Goal: Task Accomplishment & Management: Use online tool/utility

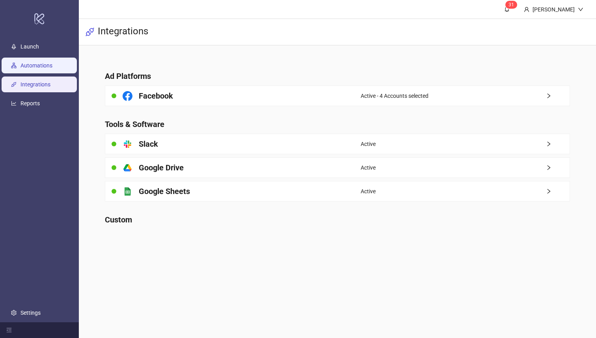
click at [50, 63] on link "Automations" at bounding box center [37, 66] width 32 height 6
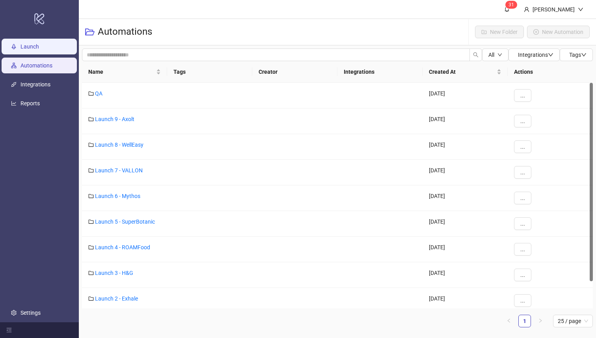
click at [39, 46] on link "Launch" at bounding box center [30, 47] width 19 height 6
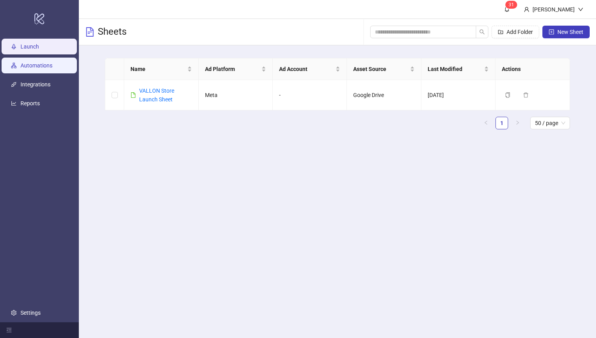
click at [49, 69] on link "Automations" at bounding box center [37, 66] width 32 height 6
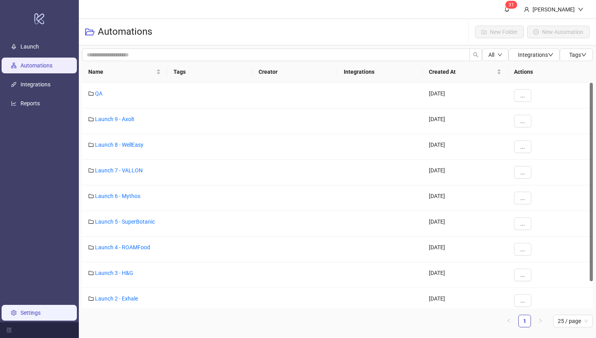
click at [21, 313] on link "Settings" at bounding box center [31, 313] width 20 height 6
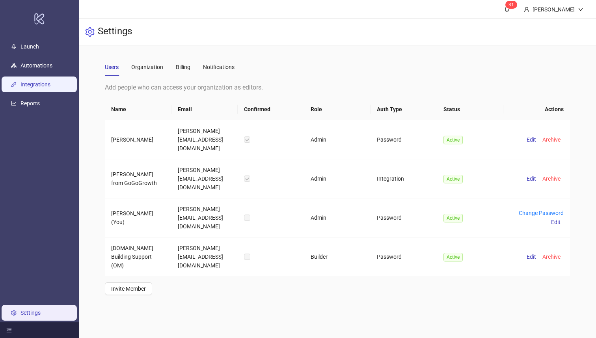
click at [45, 82] on link "Integrations" at bounding box center [36, 85] width 30 height 6
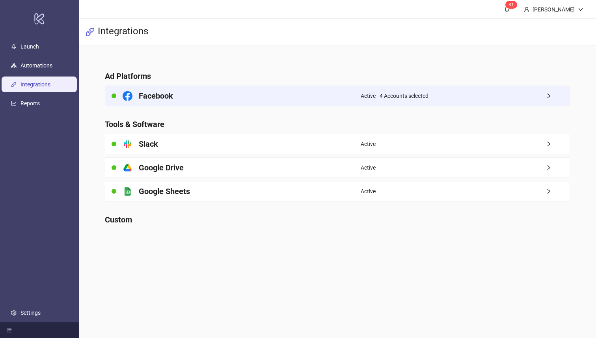
click at [139, 88] on div "Facebook" at bounding box center [232, 96] width 255 height 20
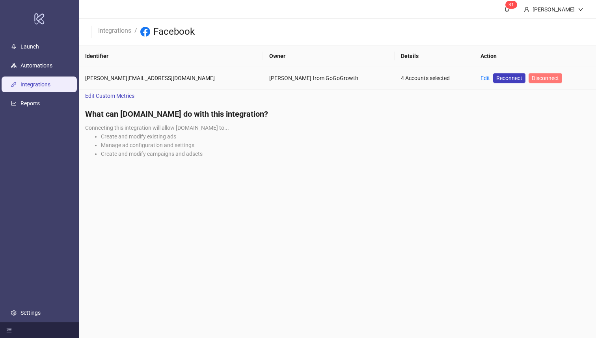
click at [529, 81] on button "Disconnect" at bounding box center [546, 77] width 34 height 9
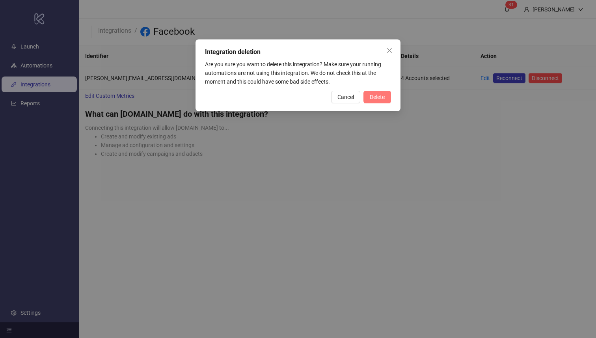
click at [379, 96] on span "Delete" at bounding box center [377, 97] width 15 height 6
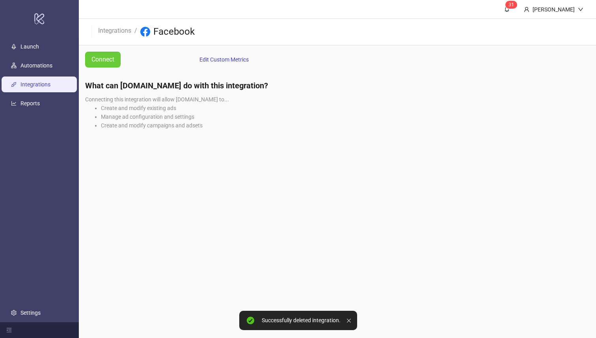
click at [112, 60] on span "Connect" at bounding box center [103, 59] width 23 height 10
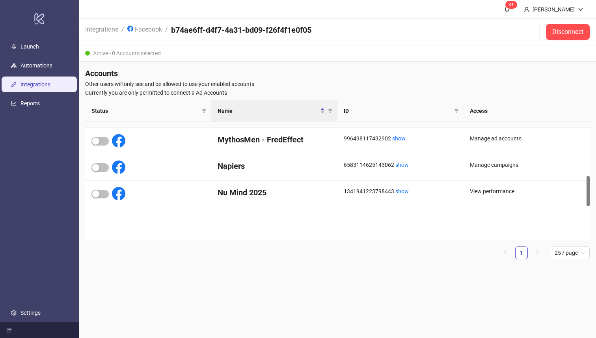
scroll to position [357, 0]
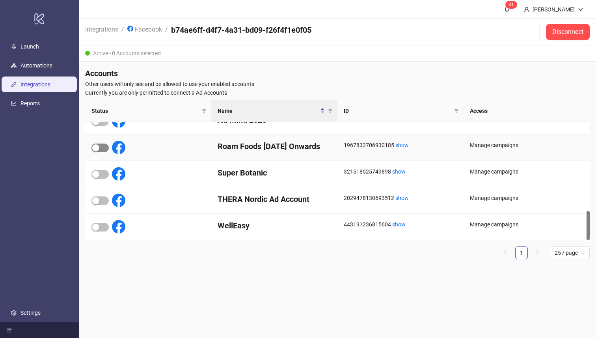
click at [98, 151] on span "button" at bounding box center [100, 148] width 17 height 9
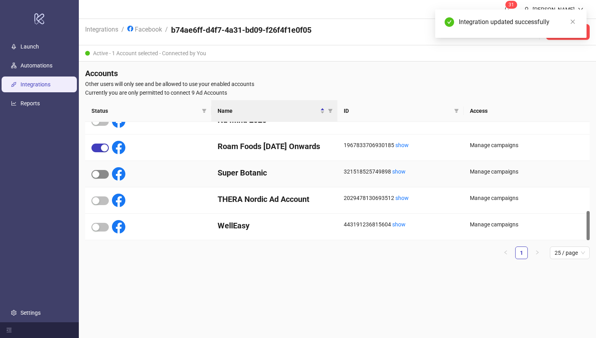
click at [98, 174] on div "button" at bounding box center [95, 174] width 7 height 7
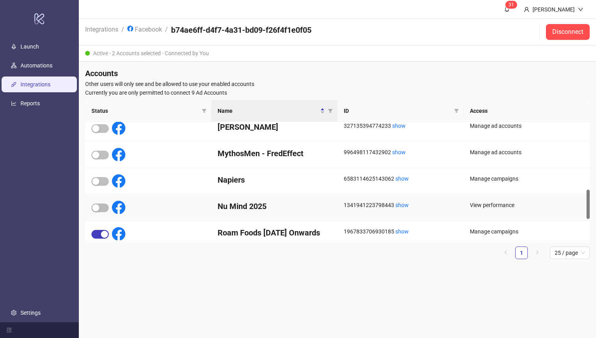
scroll to position [273, 0]
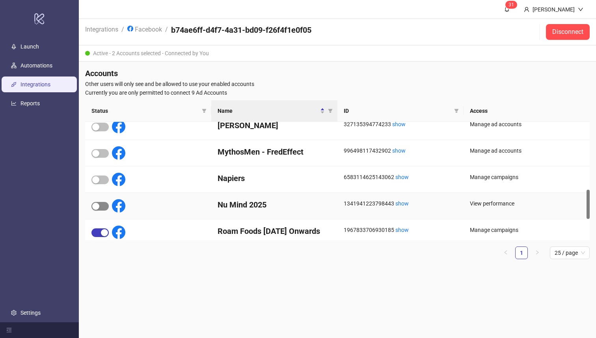
click at [98, 205] on div "button" at bounding box center [95, 206] width 7 height 7
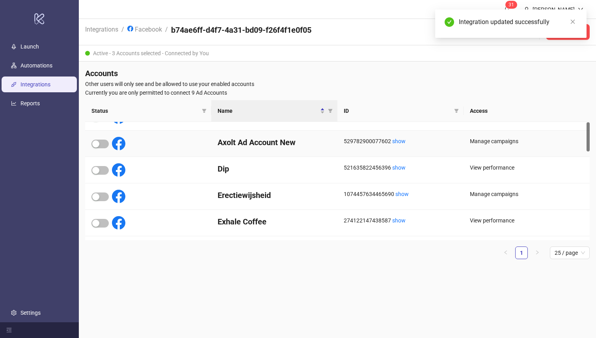
scroll to position [0, 0]
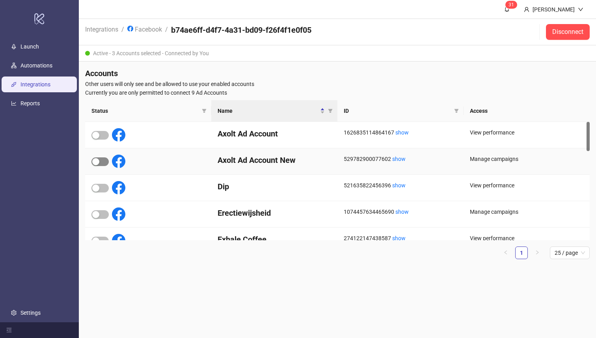
click at [98, 163] on div "button" at bounding box center [95, 161] width 7 height 7
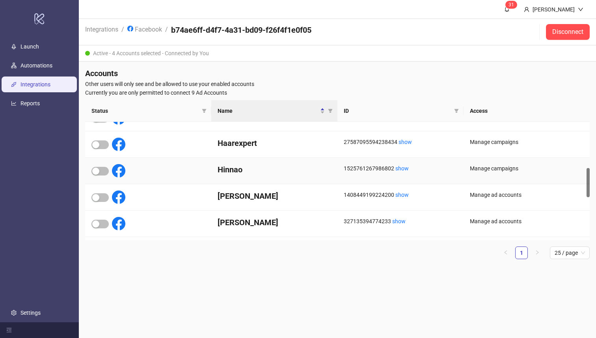
scroll to position [174, 0]
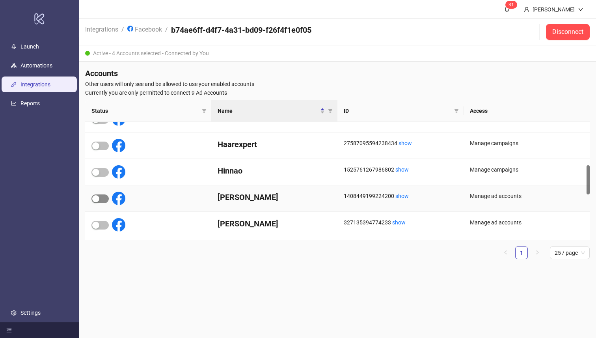
click at [98, 199] on div "button" at bounding box center [95, 198] width 7 height 7
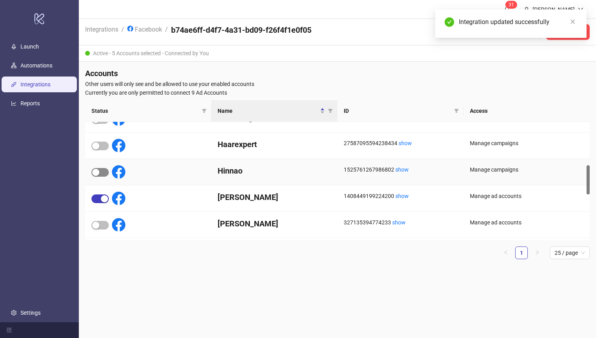
click at [102, 174] on span "button" at bounding box center [100, 172] width 17 height 9
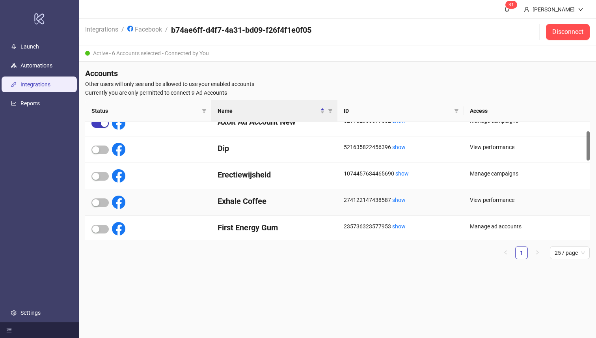
scroll to position [69, 0]
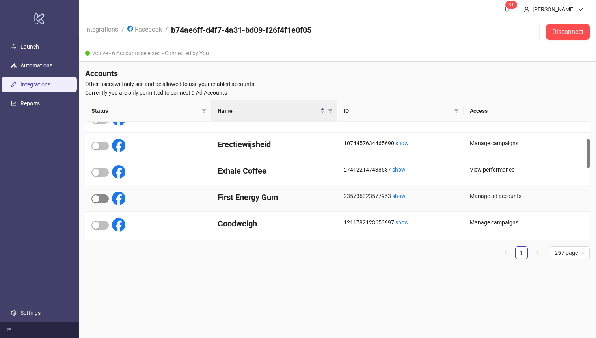
click at [93, 198] on div "button" at bounding box center [95, 198] width 7 height 7
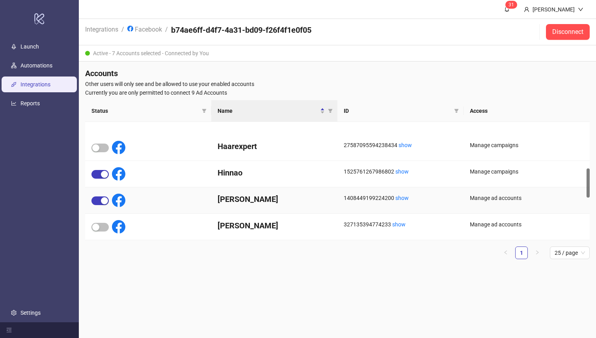
scroll to position [198, 0]
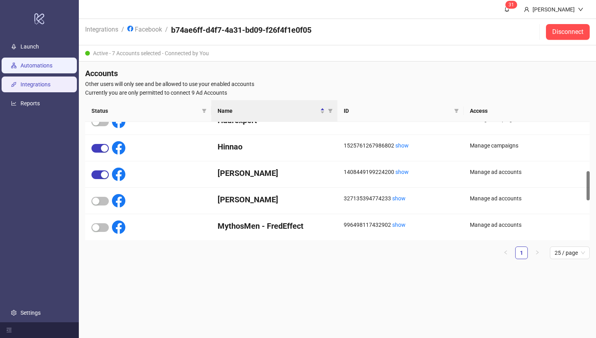
click at [35, 64] on link "Automations" at bounding box center [37, 66] width 32 height 6
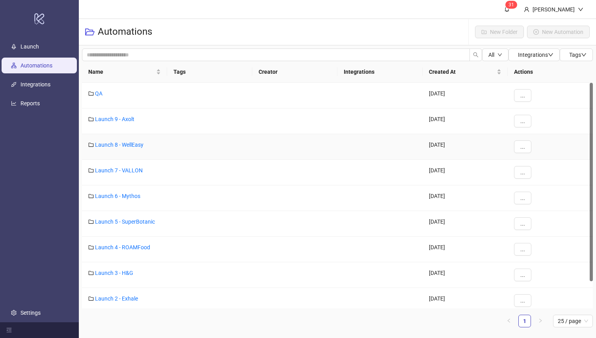
scroll to position [31, 0]
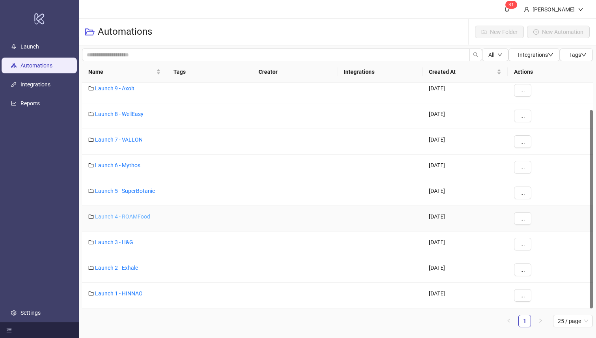
click at [141, 215] on link "Launch 4 - ROAMFood" at bounding box center [122, 216] width 55 height 6
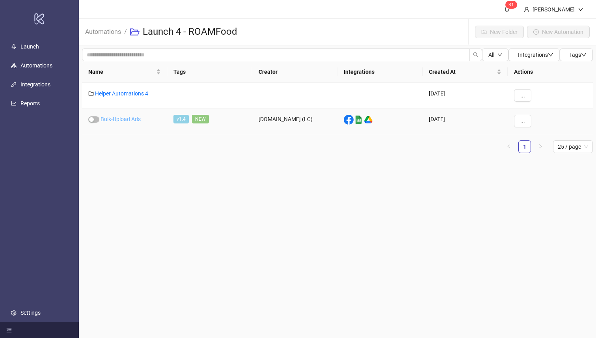
click at [120, 117] on link "Bulk-Upload Ads" at bounding box center [121, 119] width 40 height 6
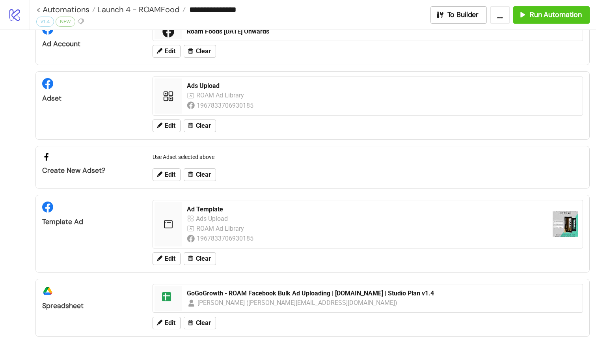
scroll to position [12, 0]
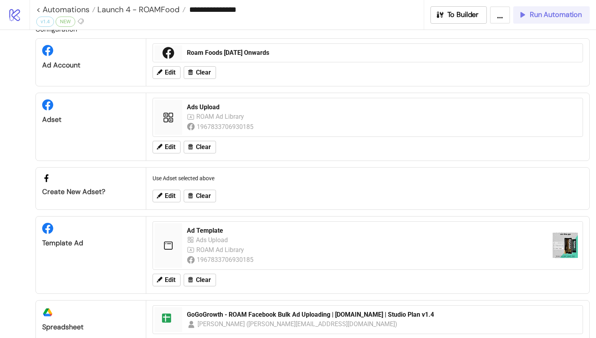
click at [544, 15] on span "Run Automation" at bounding box center [556, 14] width 52 height 9
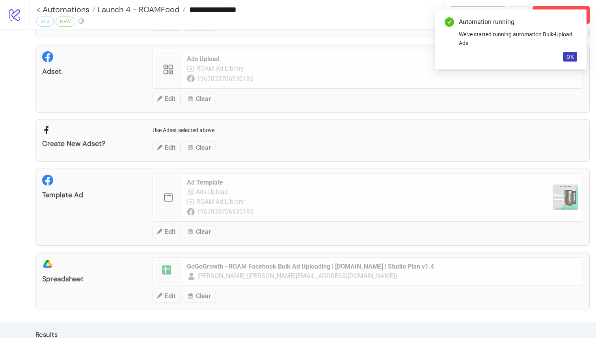
scroll to position [60, 0]
click at [570, 55] on span "OK" at bounding box center [570, 57] width 7 height 6
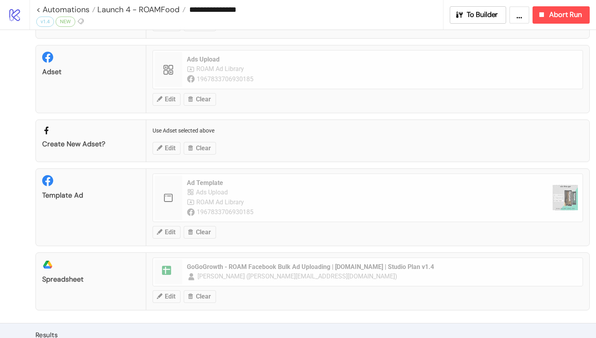
scroll to position [145, 0]
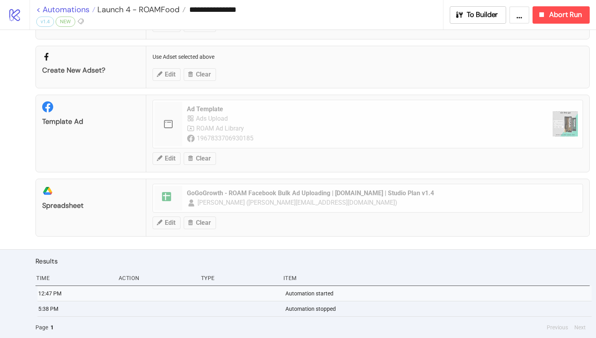
click at [39, 8] on link "< Automations" at bounding box center [65, 10] width 59 height 8
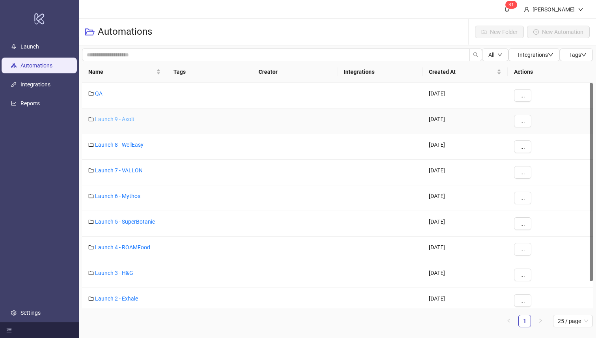
click at [120, 118] on link "Launch 9 - Axolt" at bounding box center [114, 119] width 39 height 6
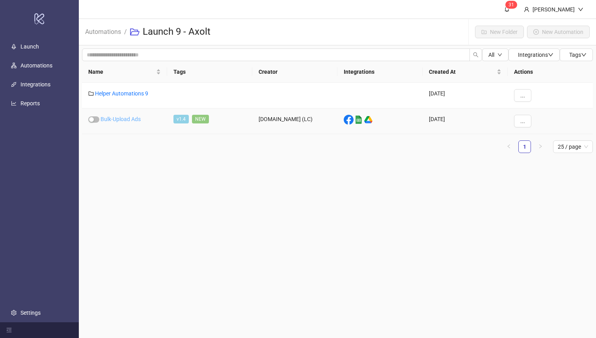
click at [127, 118] on link "Bulk-Upload Ads" at bounding box center [121, 119] width 40 height 6
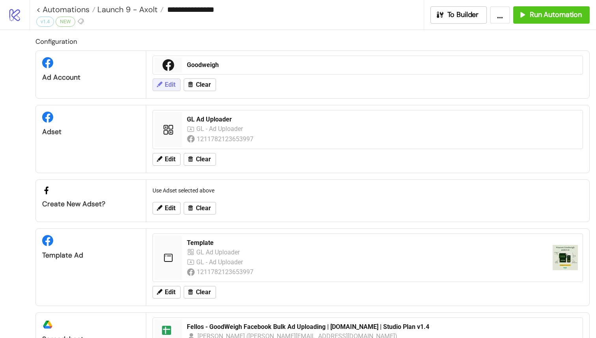
click at [172, 84] on span "Edit" at bounding box center [170, 84] width 11 height 7
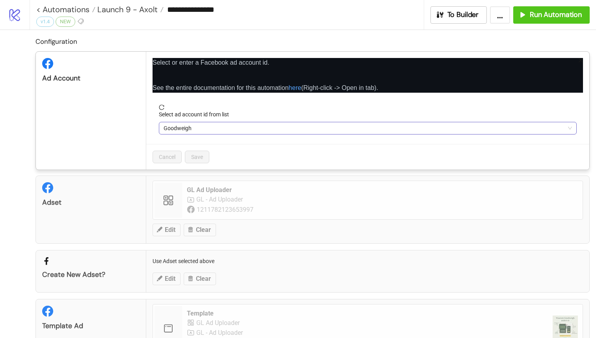
click at [219, 129] on span "Goodweigh" at bounding box center [368, 128] width 409 height 12
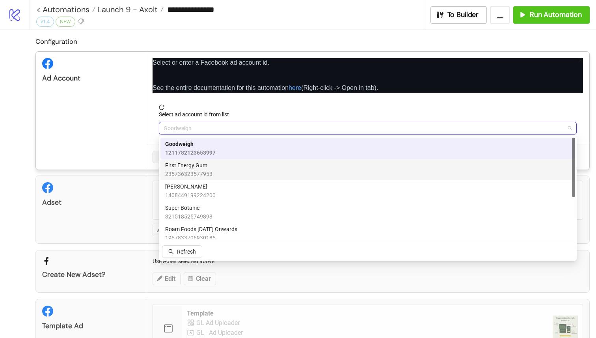
scroll to position [69, 0]
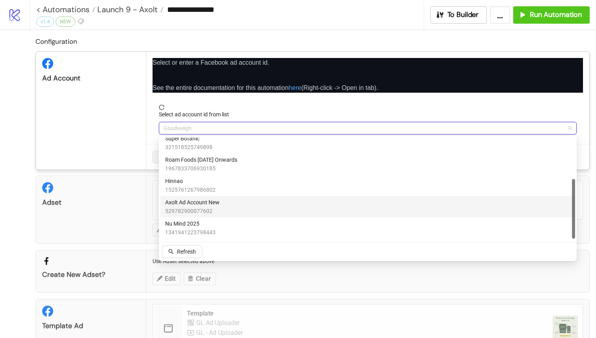
click at [211, 205] on span "Axolt Ad Account New" at bounding box center [192, 202] width 54 height 9
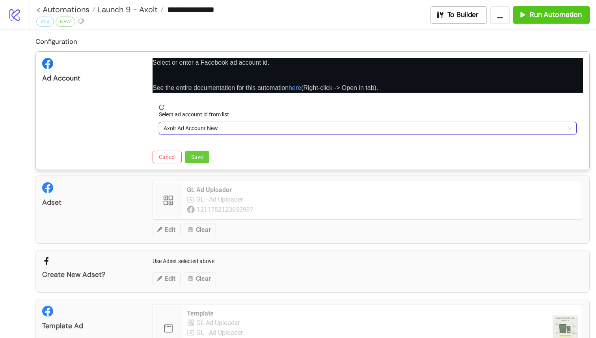
click at [193, 158] on span "Save" at bounding box center [197, 157] width 12 height 6
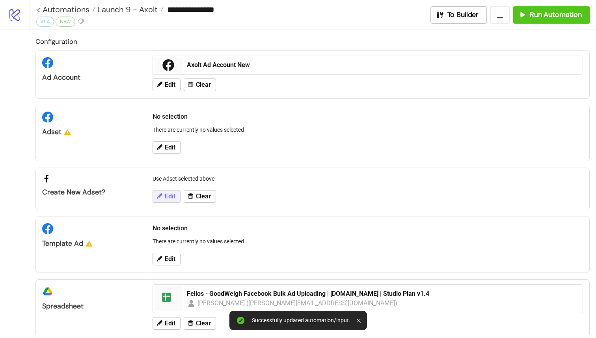
click at [166, 196] on span "Edit" at bounding box center [170, 196] width 11 height 7
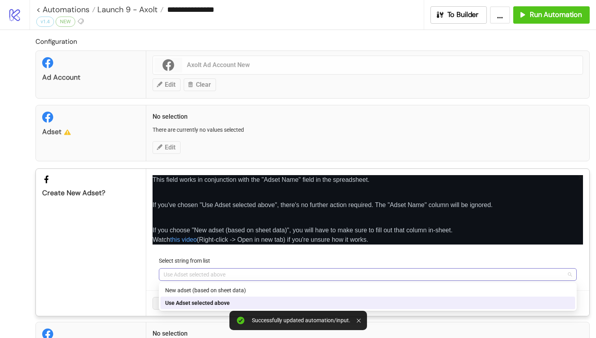
click at [192, 274] on span "Use Adset selected above" at bounding box center [368, 275] width 409 height 12
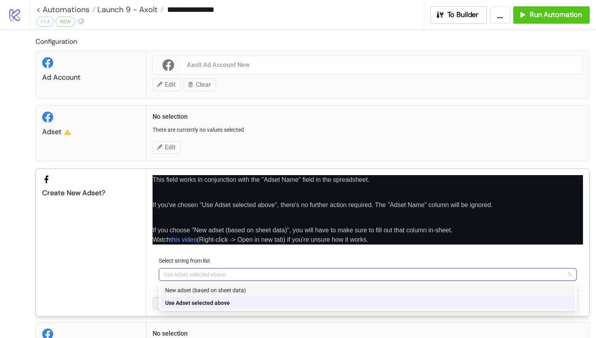
click at [254, 260] on div "Select string from list" at bounding box center [368, 262] width 418 height 12
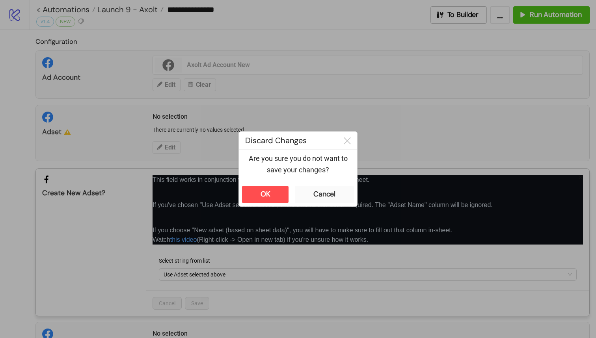
click at [166, 153] on div "**********" at bounding box center [298, 169] width 596 height 338
click at [271, 198] on button "OK" at bounding box center [265, 194] width 47 height 17
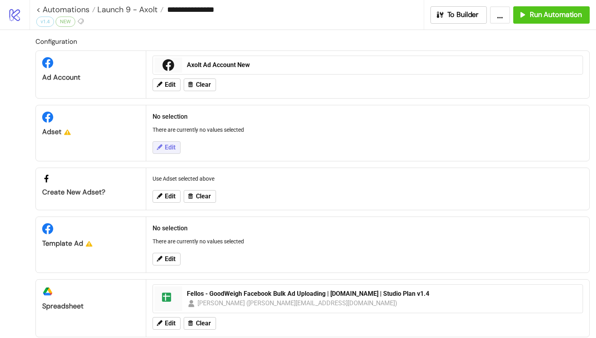
click at [170, 152] on button "Edit" at bounding box center [167, 147] width 28 height 13
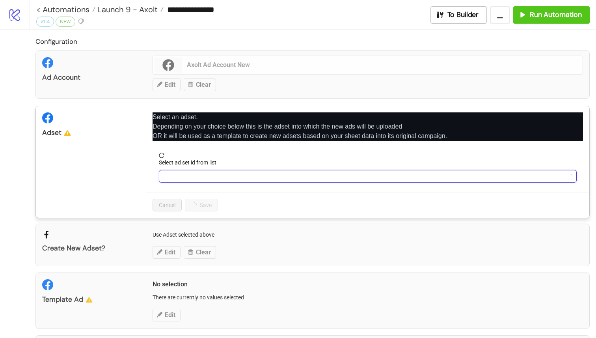
click at [235, 174] on input "Select ad set id from list" at bounding box center [365, 176] width 402 height 12
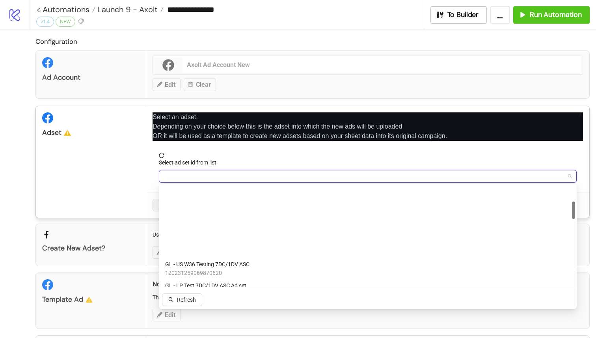
scroll to position [0, 0]
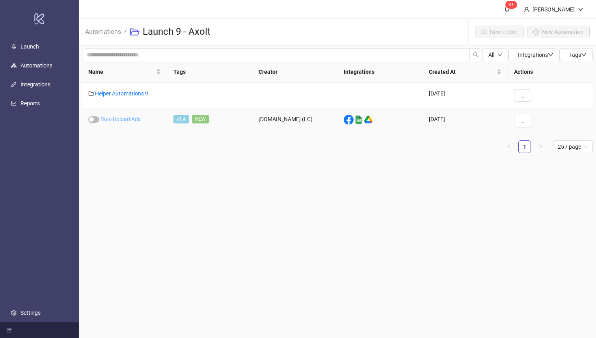
click at [127, 120] on link "Bulk-Upload Ads" at bounding box center [121, 119] width 40 height 6
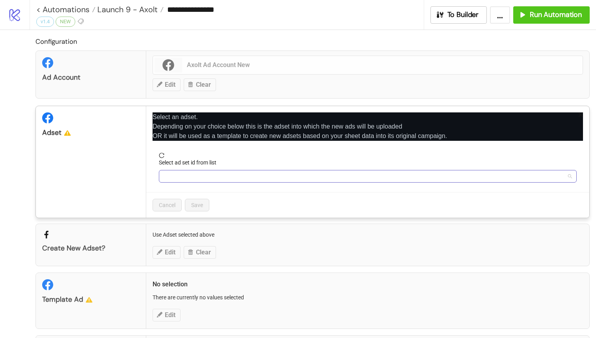
click at [220, 179] on input "Select ad set id from list" at bounding box center [365, 176] width 402 height 12
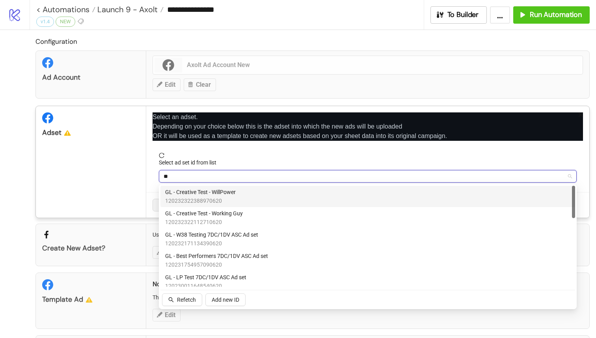
type input "*"
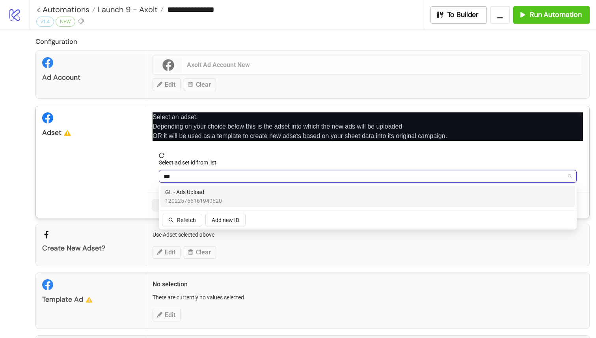
type input "****"
click at [244, 197] on div "GL - Ads Upload 120225766161940620" at bounding box center [367, 196] width 405 height 17
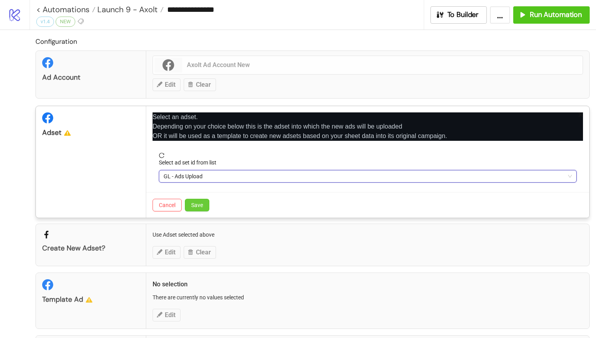
click at [204, 202] on button "Save" at bounding box center [197, 205] width 24 height 13
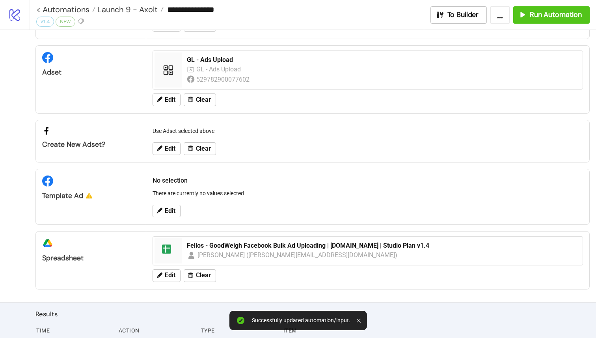
scroll to position [71, 0]
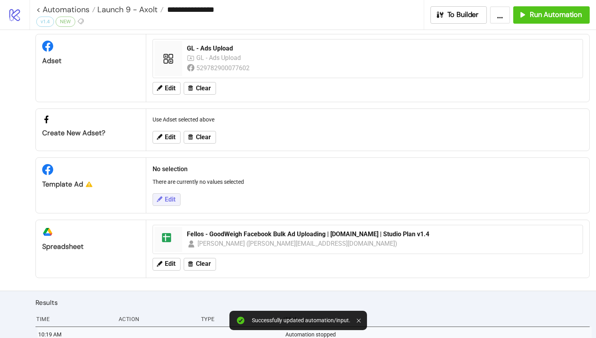
click at [176, 198] on button "Edit" at bounding box center [167, 199] width 28 height 13
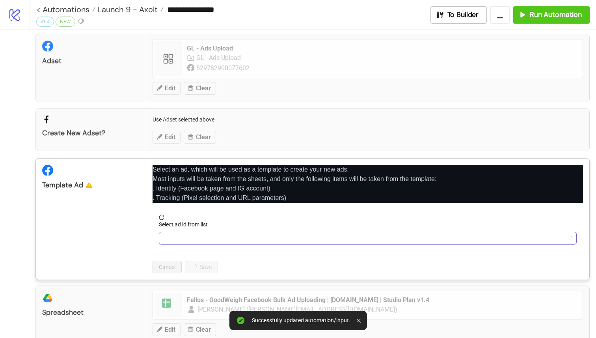
click at [203, 238] on input "Select ad id from list" at bounding box center [365, 238] width 402 height 12
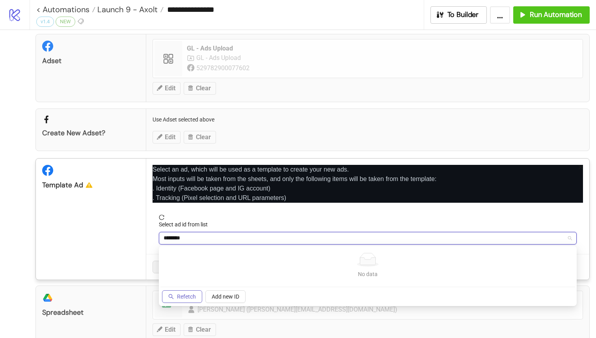
type input "********"
click at [192, 295] on span "Refetch" at bounding box center [186, 296] width 19 height 6
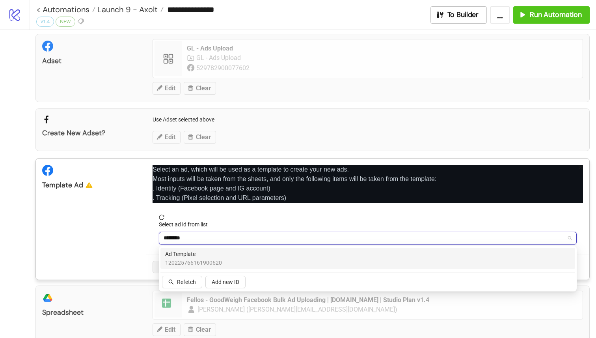
click at [262, 261] on div "Ad Template 120225766161900620" at bounding box center [367, 258] width 405 height 17
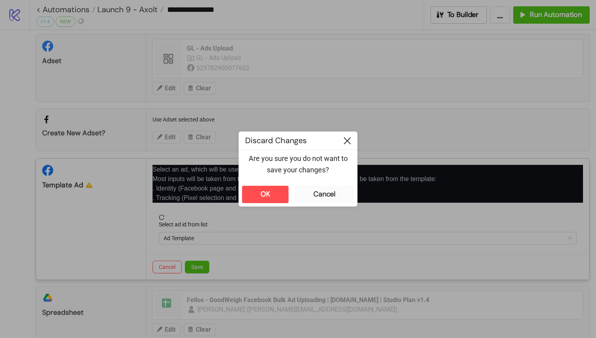
click at [347, 142] on icon at bounding box center [347, 140] width 7 height 7
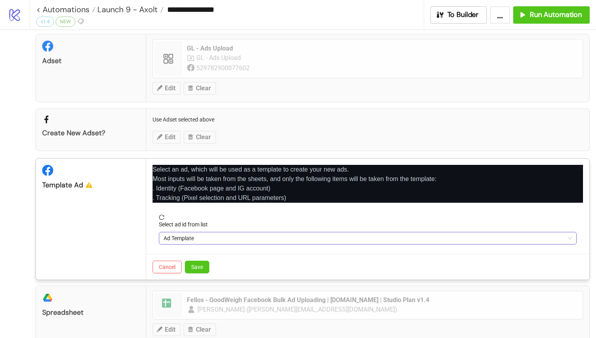
click at [236, 232] on span "Ad Template" at bounding box center [368, 238] width 409 height 12
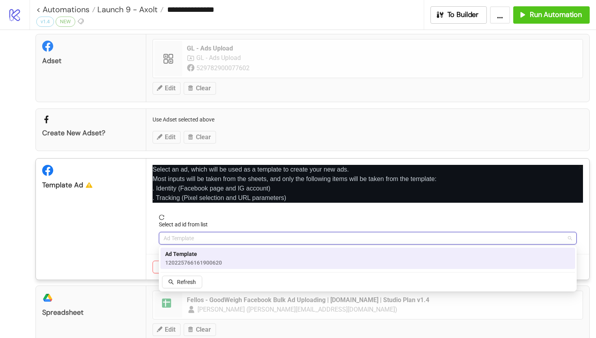
click at [230, 259] on div "Ad Template 120225766161900620" at bounding box center [367, 258] width 405 height 17
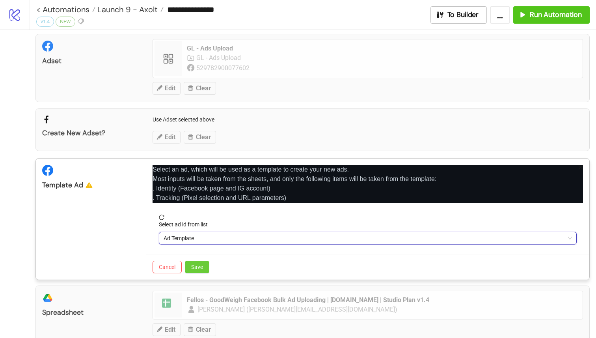
click at [197, 268] on span "Save" at bounding box center [197, 267] width 12 height 6
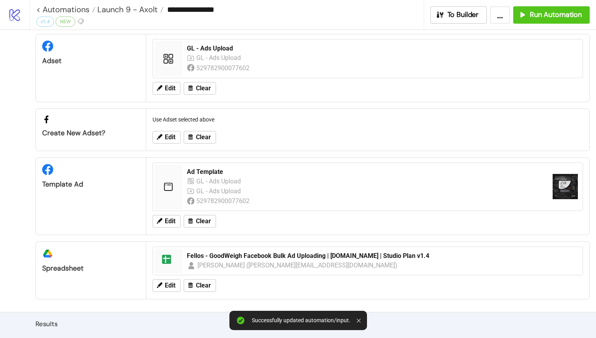
scroll to position [92, 0]
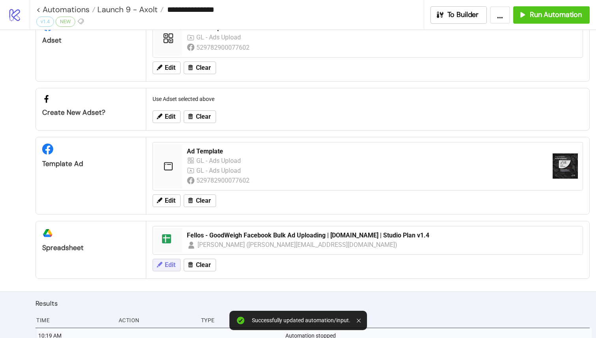
click at [171, 262] on span "Edit" at bounding box center [170, 265] width 11 height 7
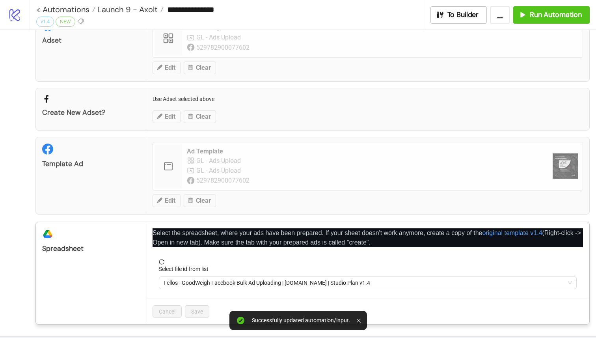
click at [226, 281] on span "Fellos - GoodWeigh Facebook Bulk Ad Uploading | [DOMAIN_NAME] | Studio Plan v1.4" at bounding box center [368, 283] width 409 height 12
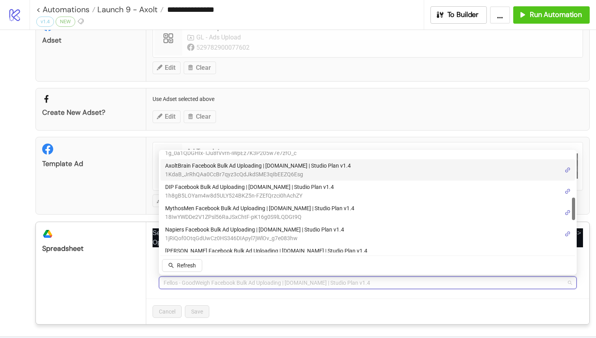
scroll to position [205, 0]
click at [248, 174] on span "1KdaB_JrRhQAa0CcBr7qyz3cQdJkdSME3qIbEEZQ6Esg" at bounding box center [258, 174] width 186 height 9
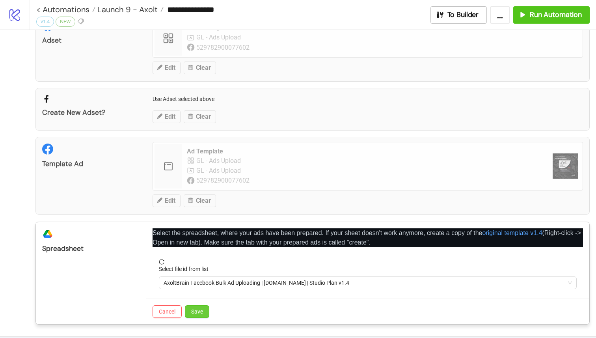
click at [199, 312] on span "Save" at bounding box center [197, 311] width 12 height 6
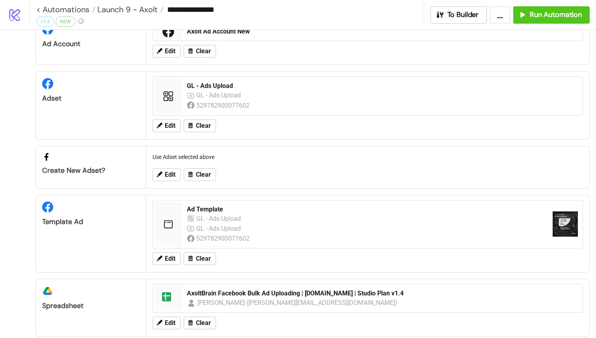
scroll to position [0, 0]
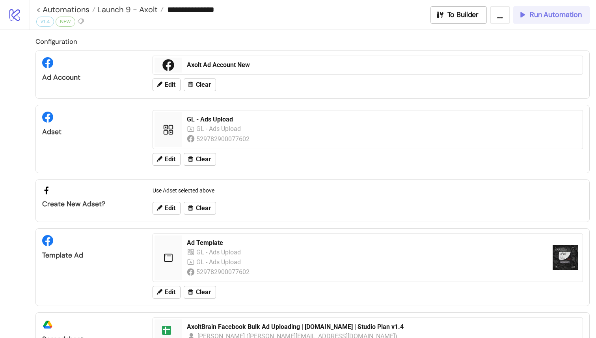
click at [532, 13] on span "Run Automation" at bounding box center [556, 14] width 52 height 9
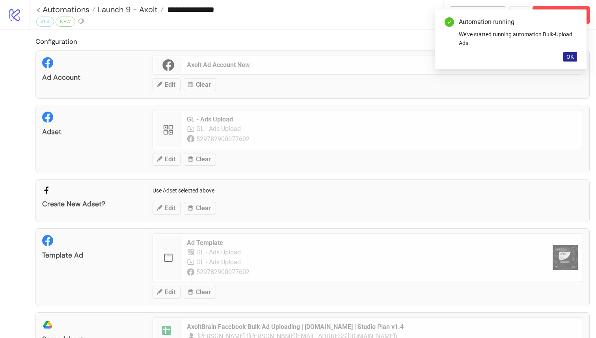
click at [573, 58] on span "OK" at bounding box center [570, 57] width 7 height 6
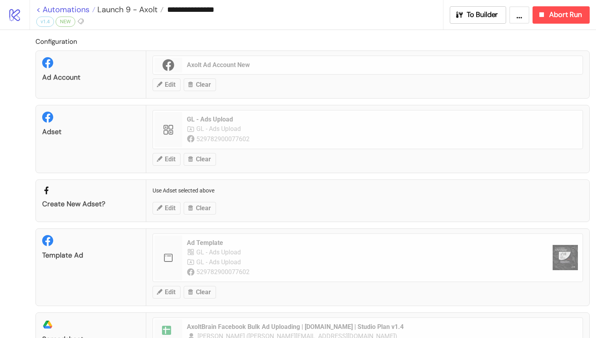
click at [41, 9] on link "< Automations" at bounding box center [65, 10] width 59 height 8
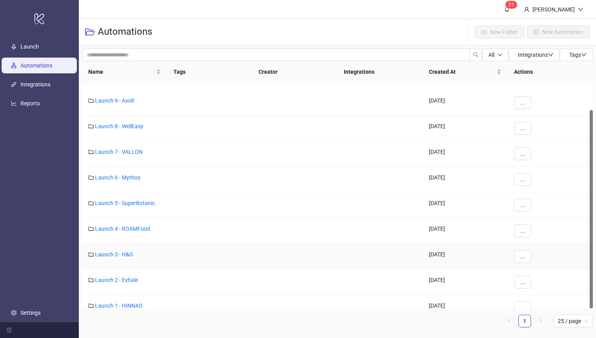
scroll to position [31, 0]
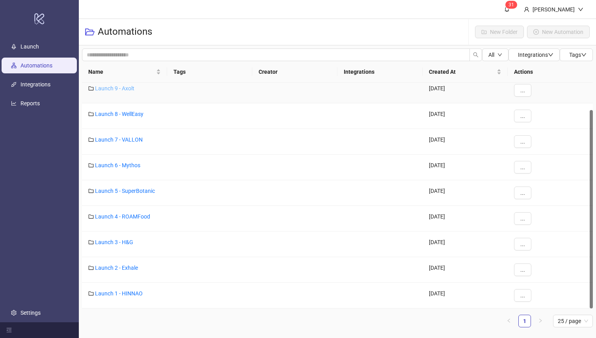
click at [118, 90] on link "Launch 9 - Axolt" at bounding box center [114, 88] width 39 height 6
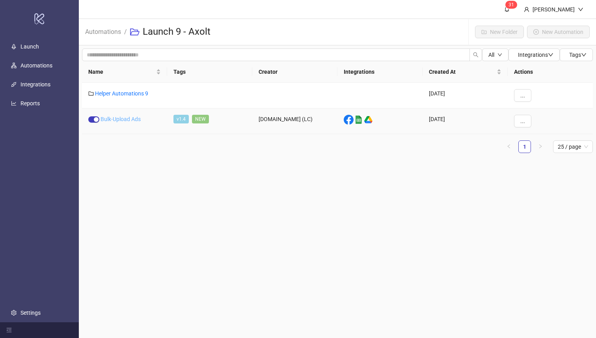
click at [121, 118] on link "Bulk-Upload Ads" at bounding box center [121, 119] width 40 height 6
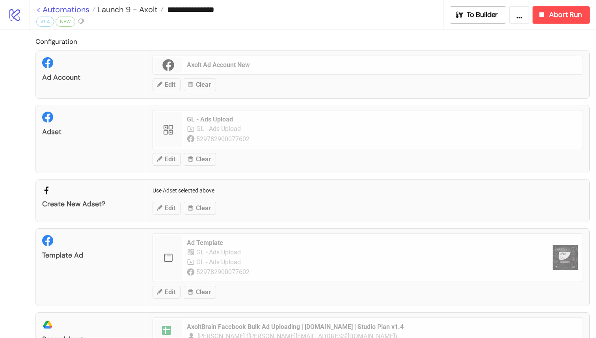
click at [40, 12] on link "< Automations" at bounding box center [65, 10] width 59 height 8
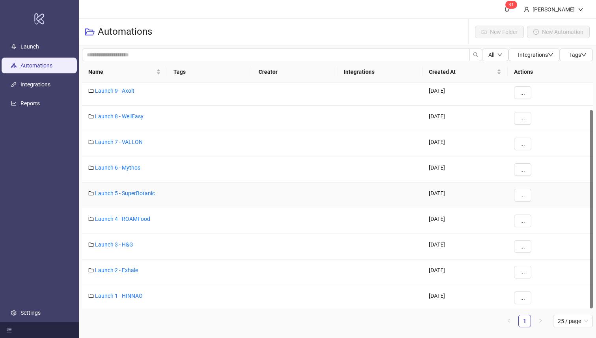
scroll to position [31, 0]
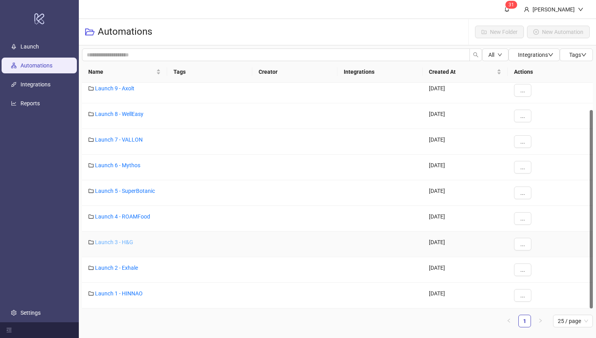
click at [129, 241] on link "Launch 3 - H&G" at bounding box center [114, 242] width 38 height 6
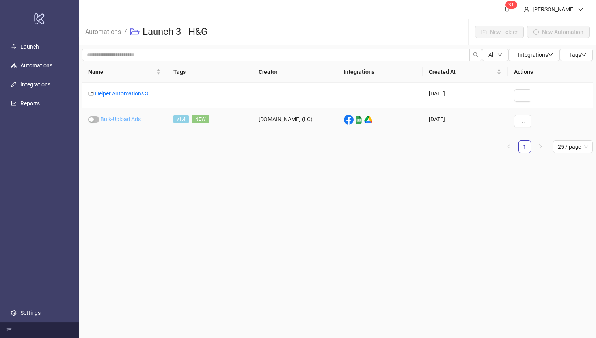
click at [134, 120] on link "Bulk-Upload Ads" at bounding box center [121, 119] width 40 height 6
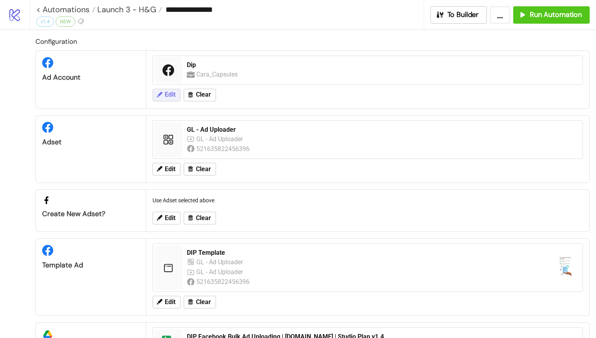
click at [170, 95] on span "Edit" at bounding box center [170, 94] width 11 height 7
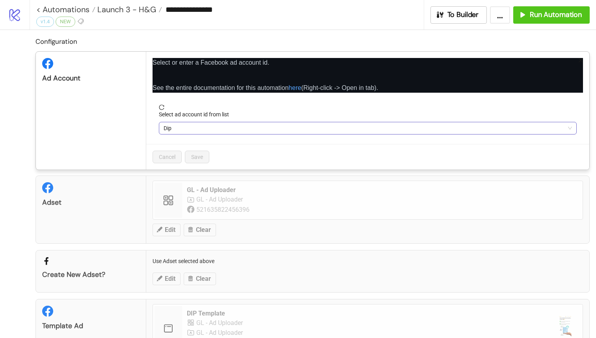
click at [230, 127] on span "Dip" at bounding box center [368, 128] width 409 height 12
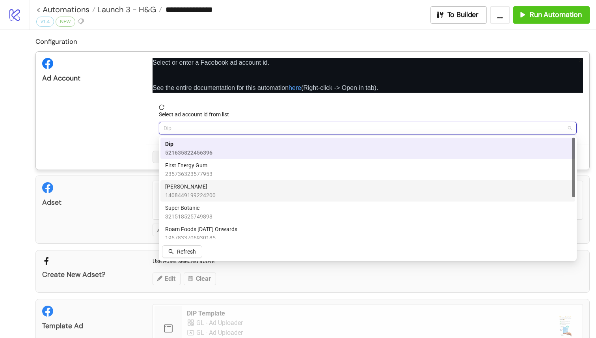
click at [235, 195] on div "[PERSON_NAME] Test 1408449199224200" at bounding box center [367, 190] width 405 height 17
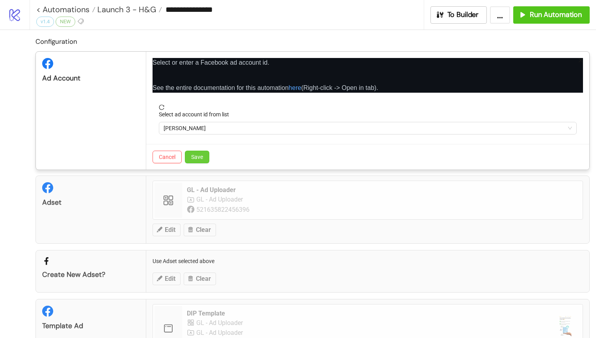
click at [206, 157] on button "Save" at bounding box center [197, 157] width 24 height 13
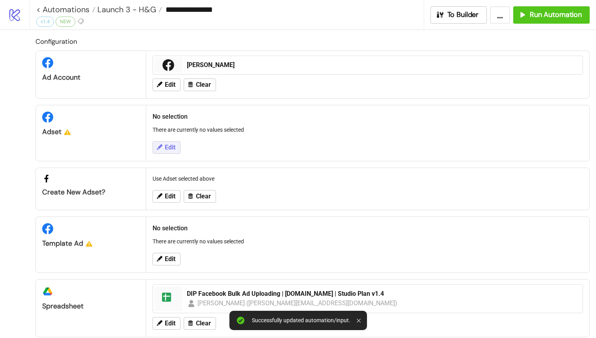
click at [176, 144] on button "Edit" at bounding box center [167, 147] width 28 height 13
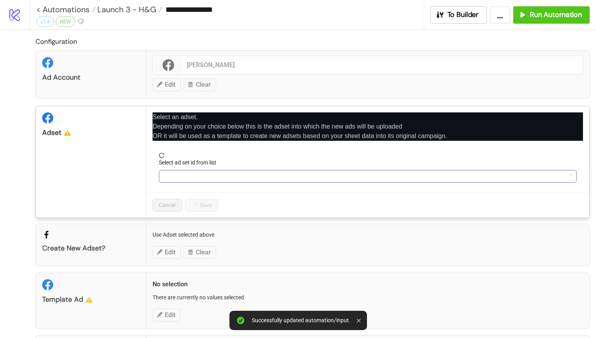
click at [230, 177] on input "Select ad set id from list" at bounding box center [365, 176] width 402 height 12
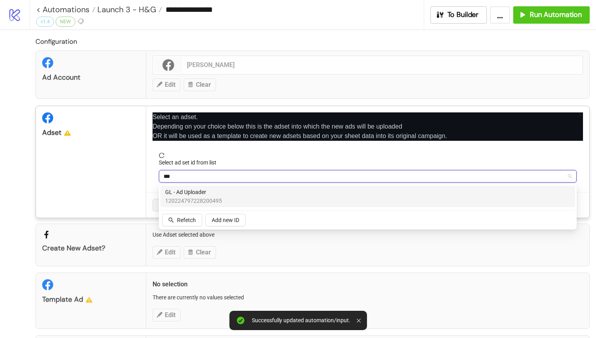
type input "****"
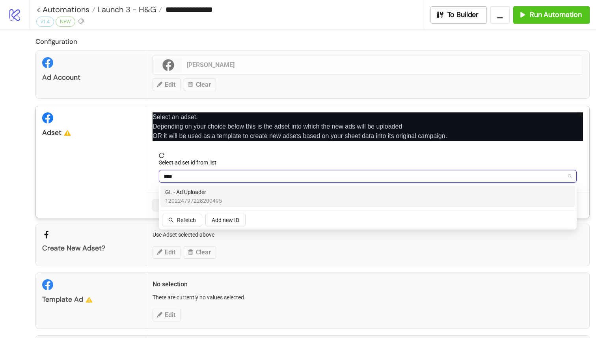
click at [247, 203] on div "GL - Ad Uploader 120224797228200495" at bounding box center [367, 196] width 405 height 17
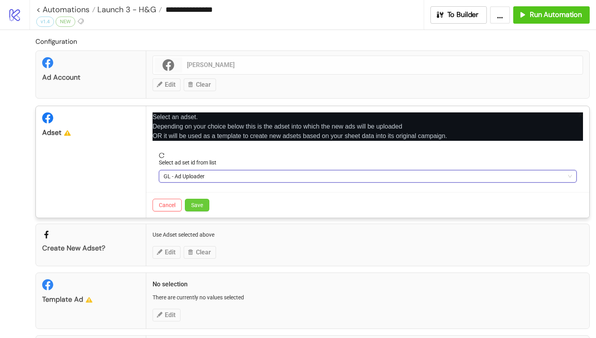
click at [194, 207] on span "Save" at bounding box center [197, 205] width 12 height 6
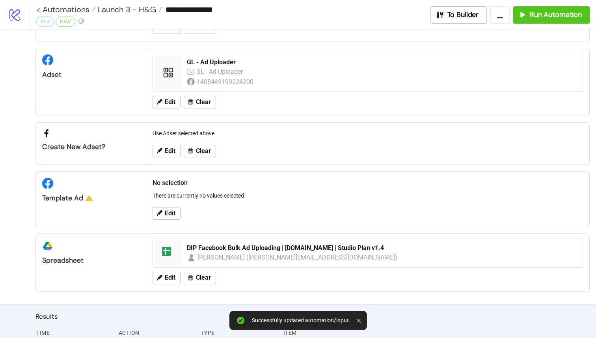
scroll to position [72, 0]
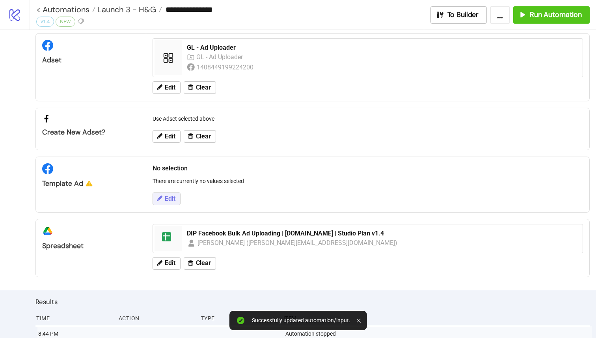
click at [173, 200] on span "Edit" at bounding box center [170, 198] width 11 height 7
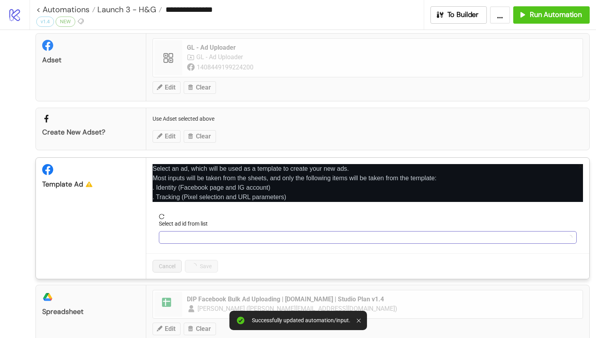
click at [194, 237] on input "Select ad id from list" at bounding box center [365, 238] width 402 height 12
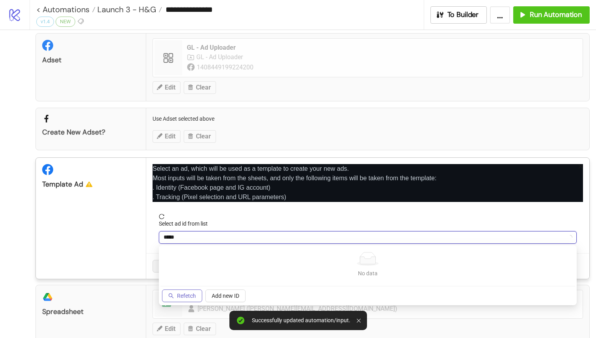
click at [194, 291] on button "Refetch" at bounding box center [182, 296] width 40 height 13
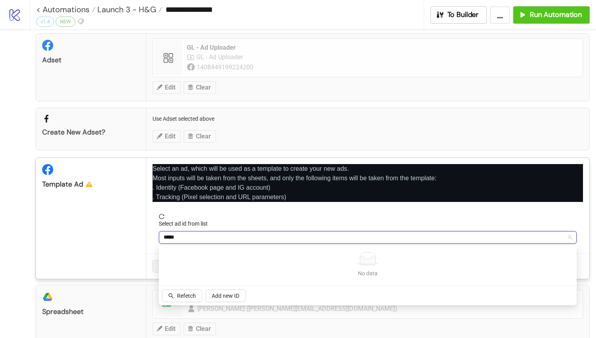
click at [206, 238] on input "*****" at bounding box center [365, 238] width 402 height 12
type input "********"
click at [186, 297] on span "Refetch" at bounding box center [186, 296] width 19 height 6
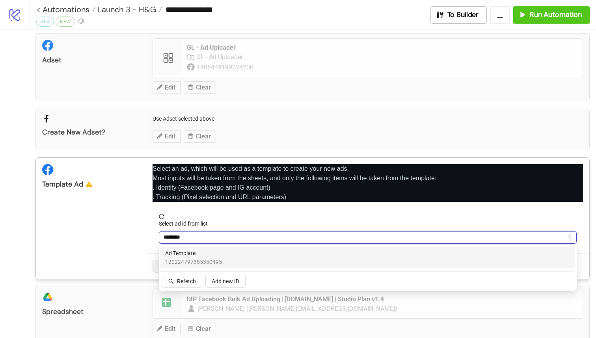
click at [198, 258] on span "120224797355350495" at bounding box center [193, 262] width 57 height 9
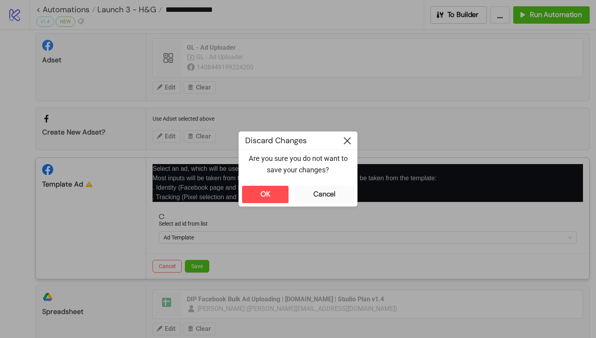
click at [350, 138] on icon at bounding box center [347, 140] width 7 height 7
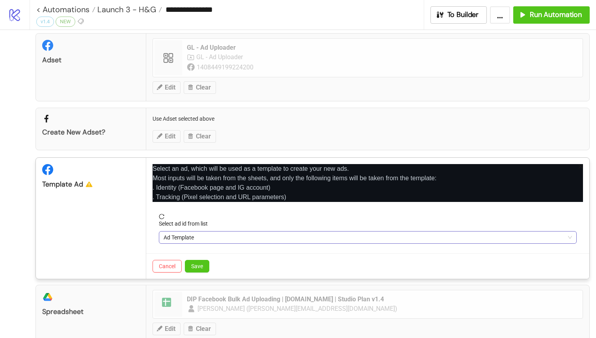
click at [198, 238] on span "Ad Template" at bounding box center [368, 238] width 409 height 12
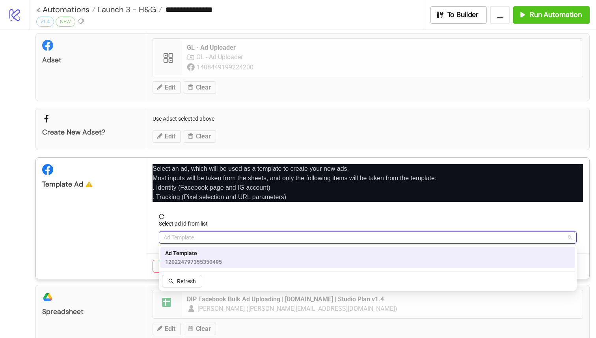
click at [198, 253] on span "Ad Template" at bounding box center [193, 253] width 57 height 9
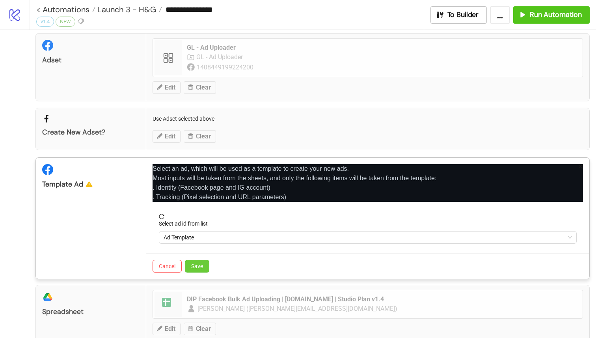
click at [198, 270] on button "Save" at bounding box center [197, 266] width 24 height 13
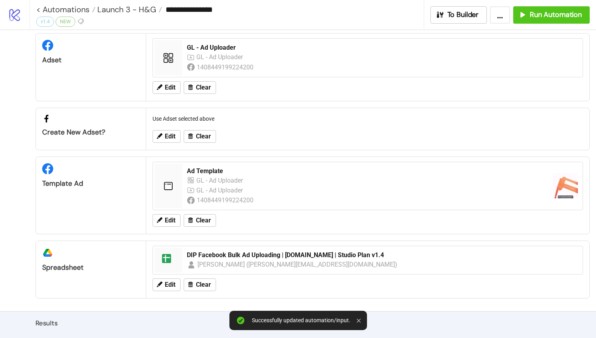
scroll to position [118, 0]
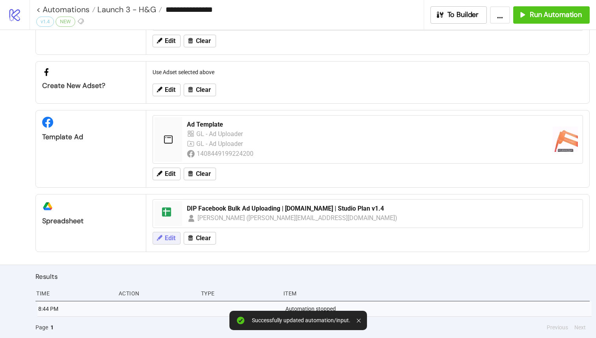
click at [171, 236] on span "Edit" at bounding box center [170, 238] width 11 height 7
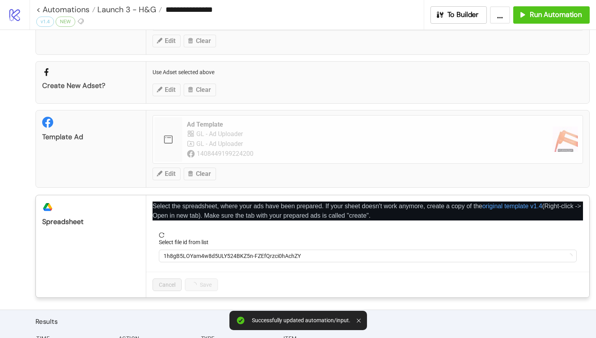
click at [215, 263] on form "Select file id from list 1h8gB5LOYam4w8d5ULY524BKZ5n-FZEfQrzci0hAchZY" at bounding box center [368, 251] width 431 height 39
click at [224, 258] on span "1h8gB5LOYam4w8d5ULY524BKZ5n-FZEfQrzci0hAchZY" at bounding box center [368, 256] width 409 height 12
click at [224, 258] on span "DIP Facebook Bulk Ad Uploading | [DOMAIN_NAME] | Studio Plan v1.4" at bounding box center [368, 256] width 409 height 12
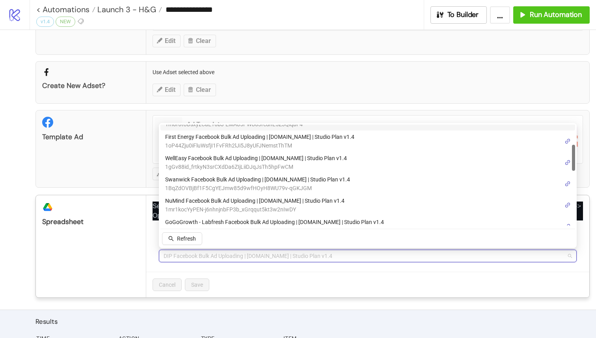
scroll to position [86, 0]
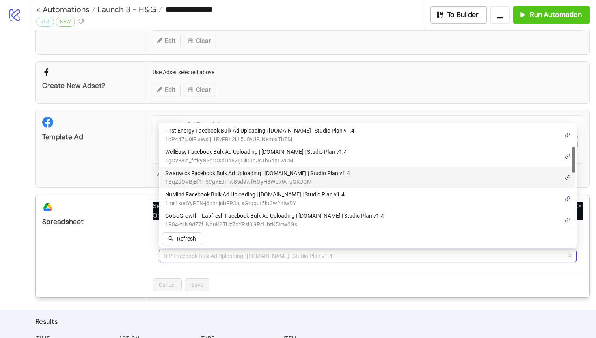
click at [262, 174] on span "Swanwick Facebook Bulk Ad Uploading | [DOMAIN_NAME] | Studio Plan v1.4" at bounding box center [257, 173] width 185 height 9
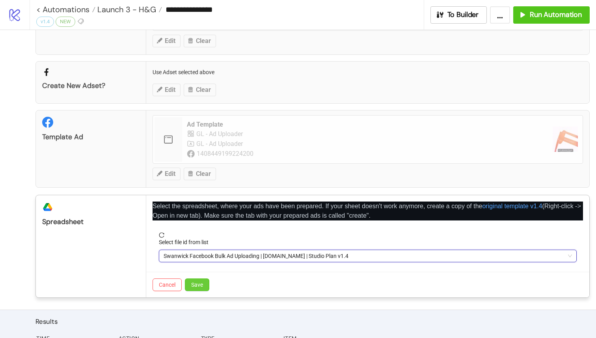
click at [194, 282] on span "Save" at bounding box center [197, 285] width 12 height 6
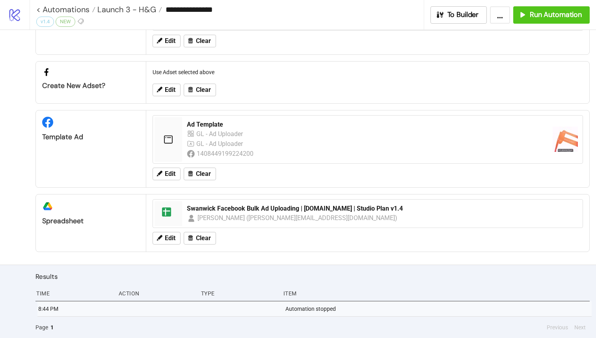
scroll to position [0, 0]
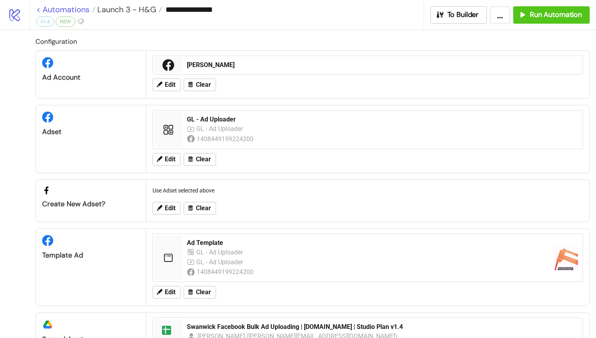
click at [37, 10] on link "< Automations" at bounding box center [65, 10] width 59 height 8
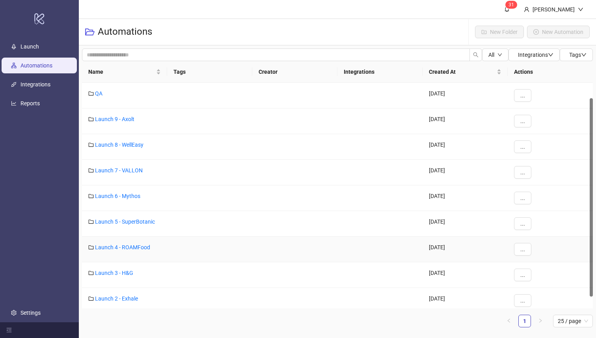
scroll to position [31, 0]
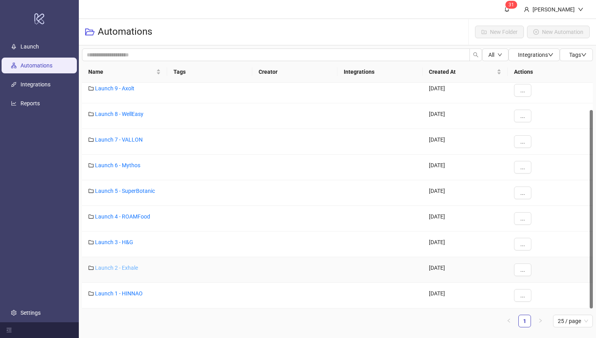
click at [125, 269] on link "Launch 2 - Exhale" at bounding box center [116, 268] width 43 height 6
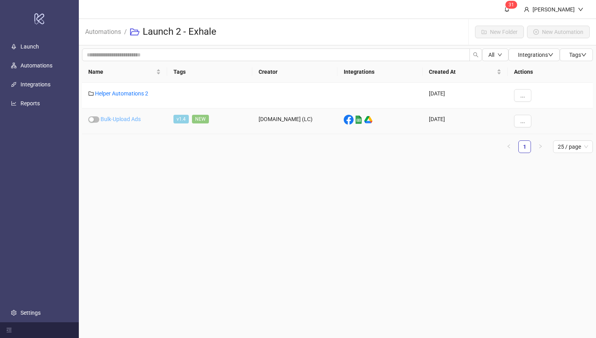
click at [121, 120] on link "Bulk-Upload Ads" at bounding box center [121, 119] width 40 height 6
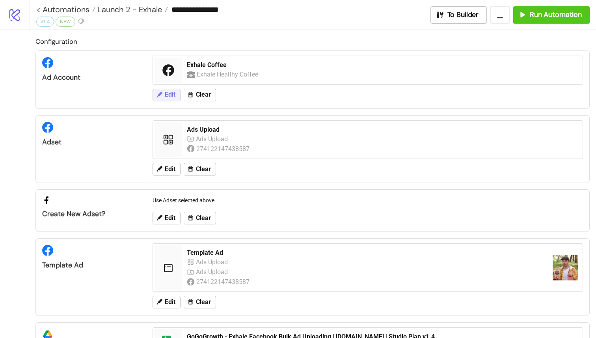
click at [159, 90] on button "Edit" at bounding box center [167, 95] width 28 height 13
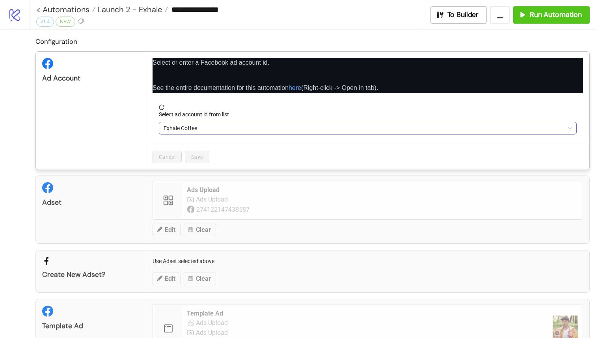
click at [199, 125] on span "Exhale Coffee" at bounding box center [368, 128] width 409 height 12
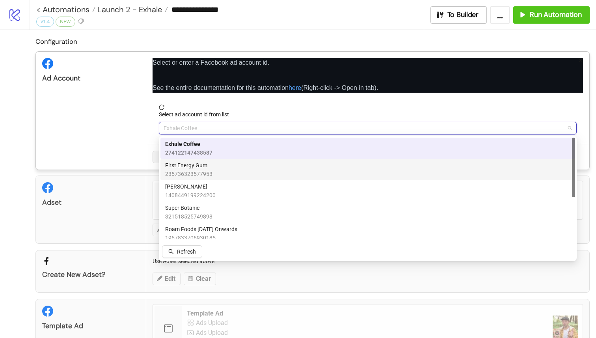
click at [207, 168] on span "First Energy Gum" at bounding box center [188, 165] width 47 height 9
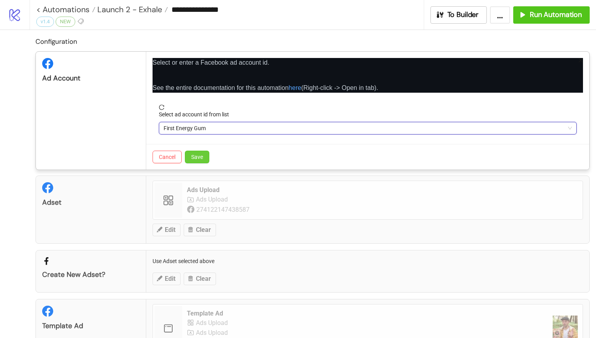
click at [198, 161] on button "Save" at bounding box center [197, 157] width 24 height 13
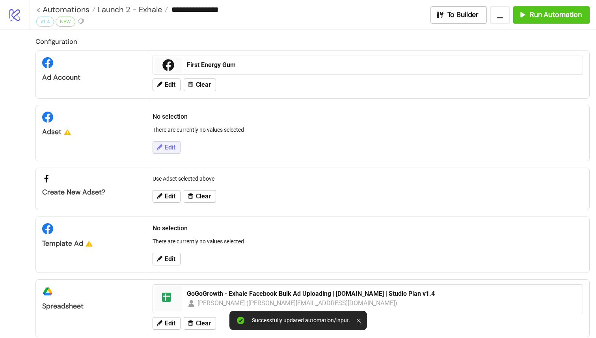
click at [168, 146] on span "Edit" at bounding box center [170, 147] width 11 height 7
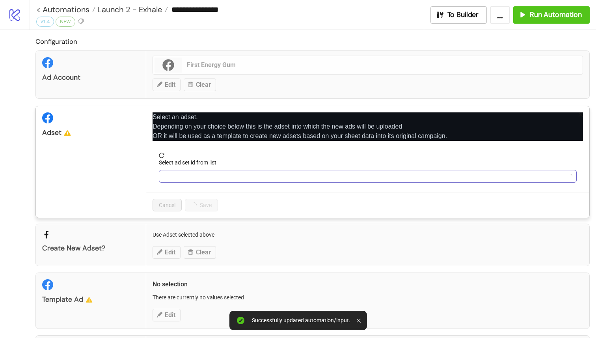
click at [193, 182] on input "Select ad set id from list" at bounding box center [365, 176] width 402 height 12
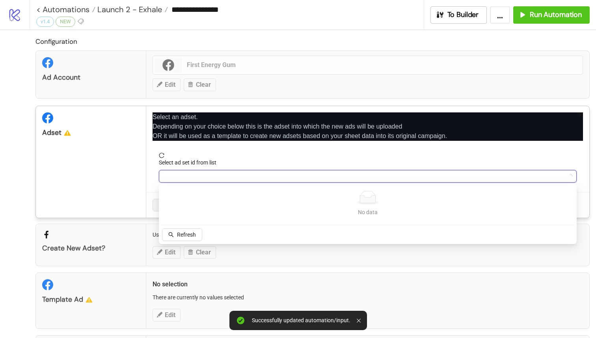
click at [148, 170] on div "Select an adset. Depending on your choice below this is the adset into which th…" at bounding box center [367, 162] width 443 height 112
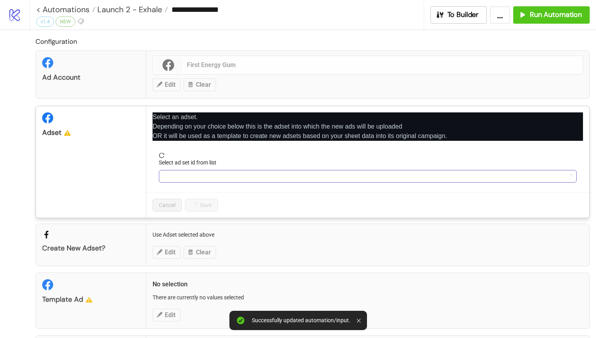
click at [172, 177] on input "Select ad set id from list" at bounding box center [365, 176] width 402 height 12
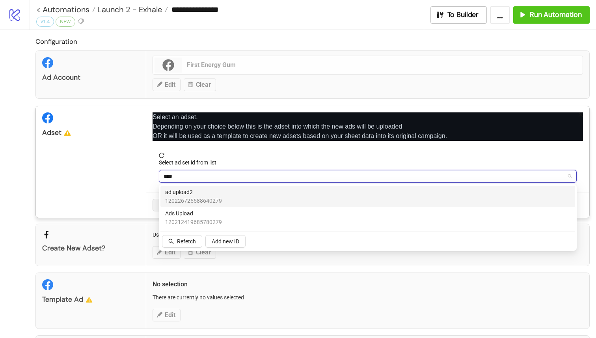
type input "*****"
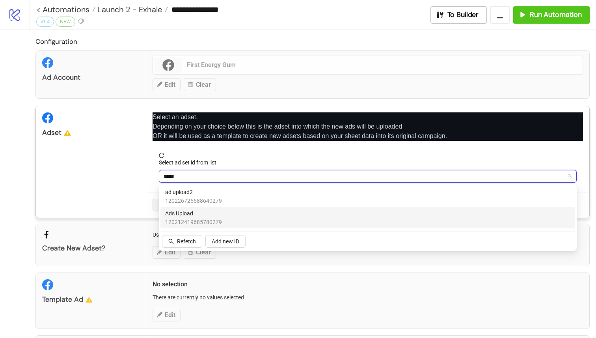
click at [251, 200] on div "ad upload2 120226725588640279" at bounding box center [367, 196] width 405 height 17
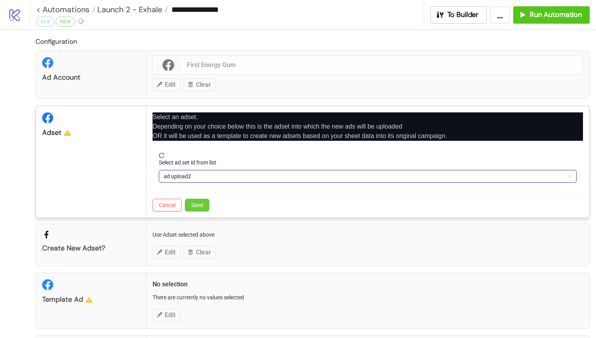
click at [203, 207] on span "Save" at bounding box center [197, 205] width 12 height 6
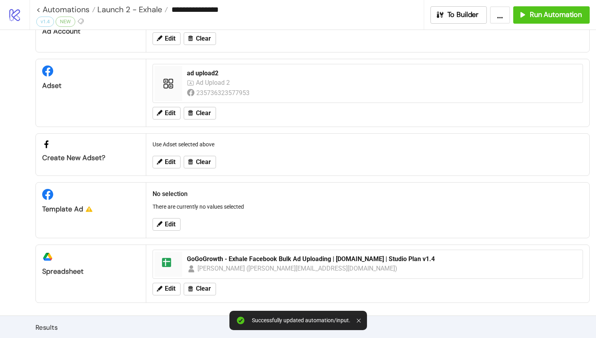
scroll to position [56, 0]
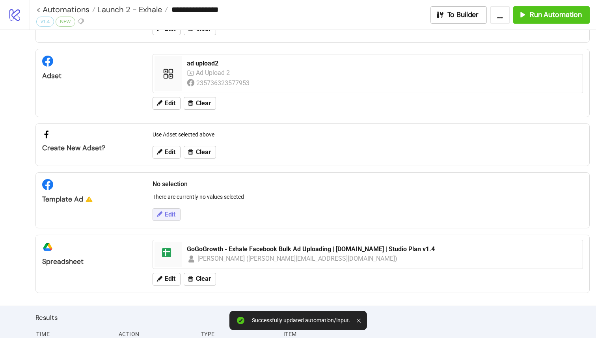
click at [163, 215] on button "Edit" at bounding box center [167, 214] width 28 height 13
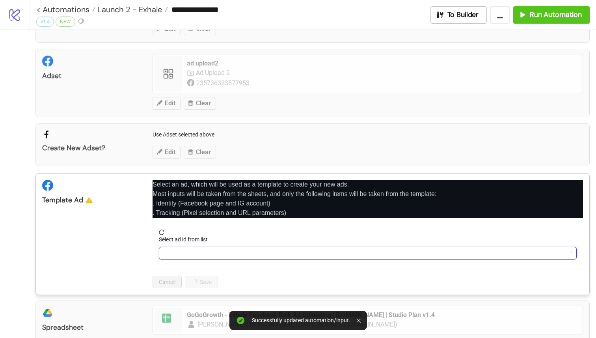
click at [189, 254] on input "Select ad id from list" at bounding box center [365, 253] width 402 height 12
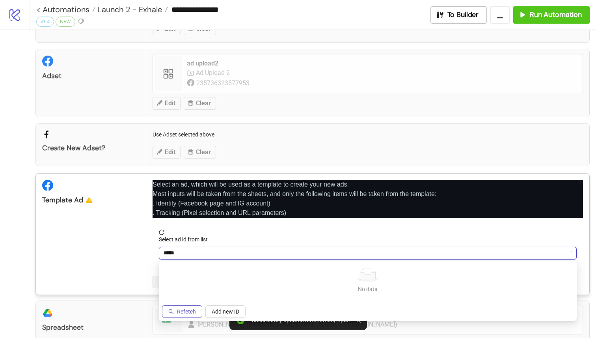
type input "*****"
click at [191, 309] on span "Refetch" at bounding box center [186, 311] width 19 height 6
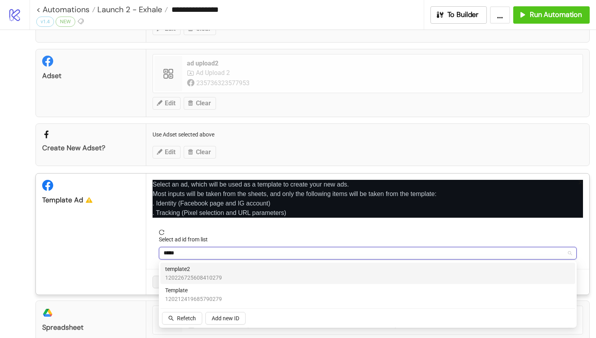
click at [222, 275] on div "template2 120226725608410279" at bounding box center [367, 273] width 405 height 17
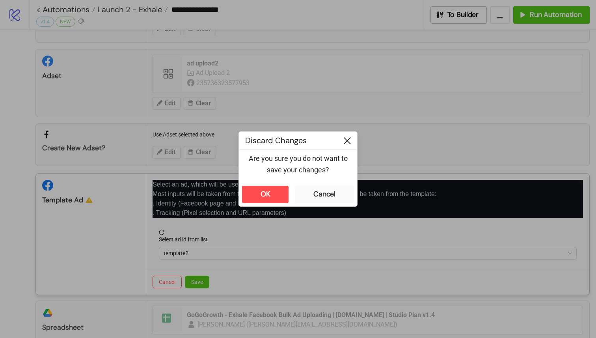
click at [351, 139] on div at bounding box center [348, 141] width 20 height 18
click at [346, 137] on div at bounding box center [348, 141] width 20 height 18
click at [349, 144] on icon at bounding box center [347, 140] width 7 height 7
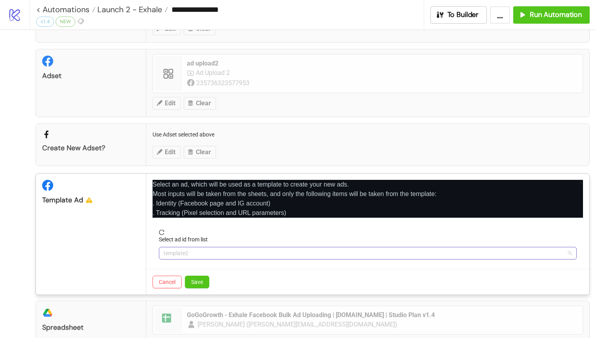
click at [221, 257] on span "template2" at bounding box center [368, 253] width 409 height 12
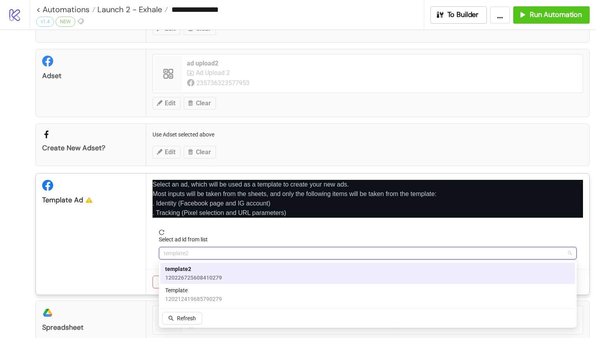
click at [211, 274] on span "120226725608410279" at bounding box center [193, 277] width 57 height 9
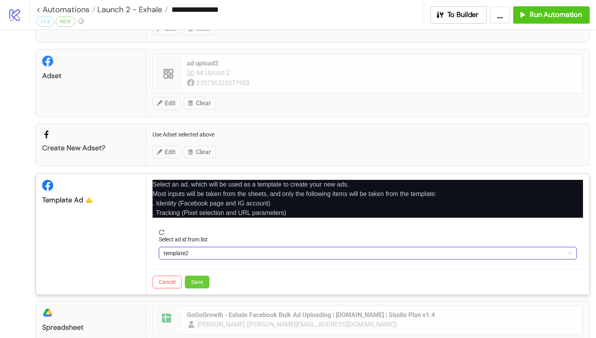
click at [202, 282] on span "Save" at bounding box center [197, 282] width 12 height 6
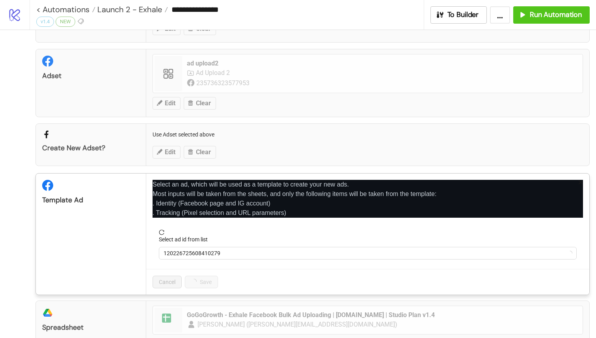
scroll to position [118, 0]
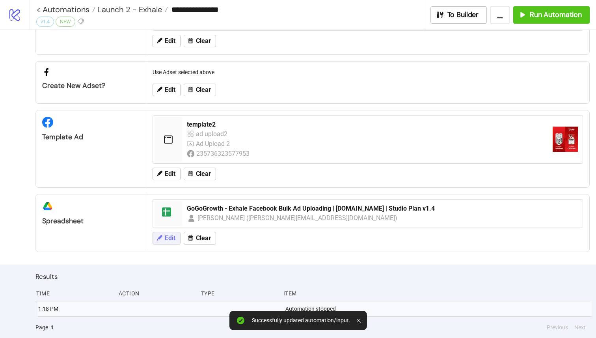
click at [174, 242] on button "Edit" at bounding box center [167, 238] width 28 height 13
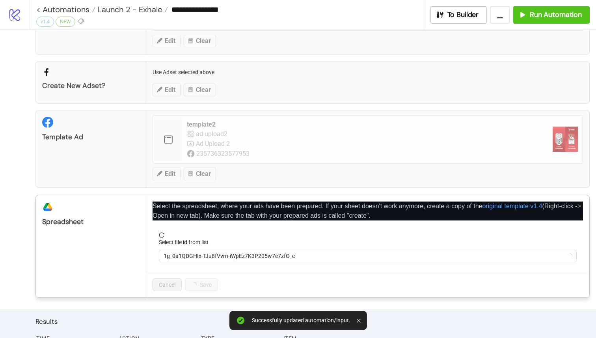
click at [215, 264] on form "Select file id from list 1g_0a1QDGHIx-TJu8fVvrn-iWpEz7K3P205w7e7zfO_c" at bounding box center [368, 251] width 431 height 39
click at [234, 254] on span "1g_0a1QDGHIx-TJu8fVvrn-iWpEz7K3P205w7e7zfO_c" at bounding box center [368, 256] width 409 height 12
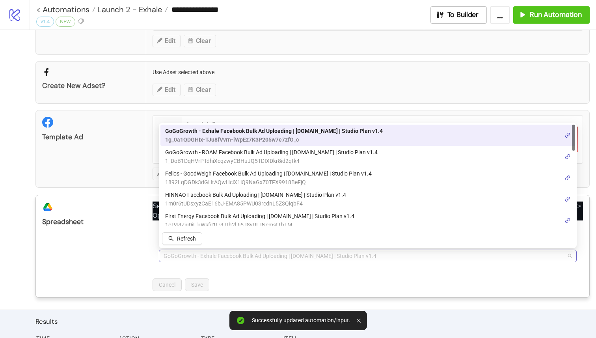
click at [260, 254] on span "GoGoGrowth - Exhale Facebook Bulk Ad Uploading | [DOMAIN_NAME] | Studio Plan v1…" at bounding box center [368, 256] width 409 height 12
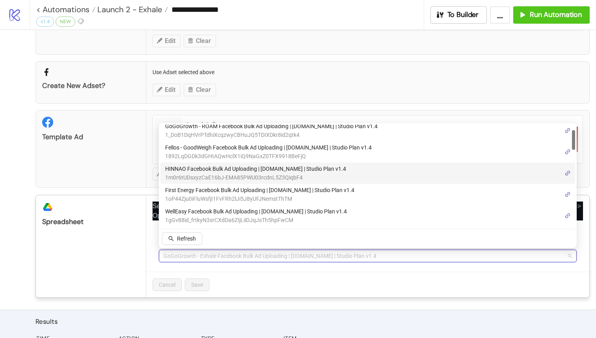
scroll to position [33, 0]
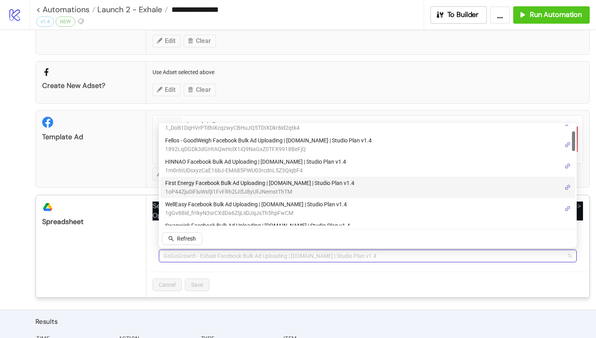
click at [289, 193] on span "1oP44Zju0iFluWsfjI1FvFRh2lJi5J8yUFJNemstThTM" at bounding box center [259, 191] width 189 height 9
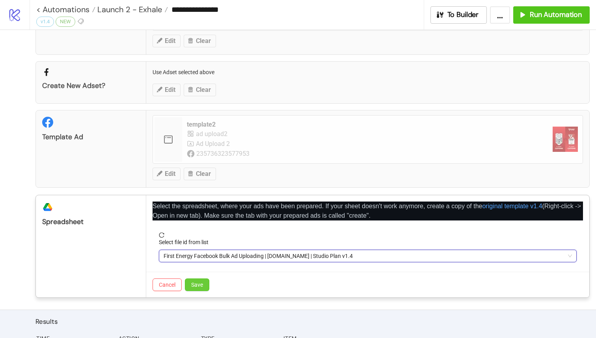
click at [198, 288] on button "Save" at bounding box center [197, 284] width 24 height 13
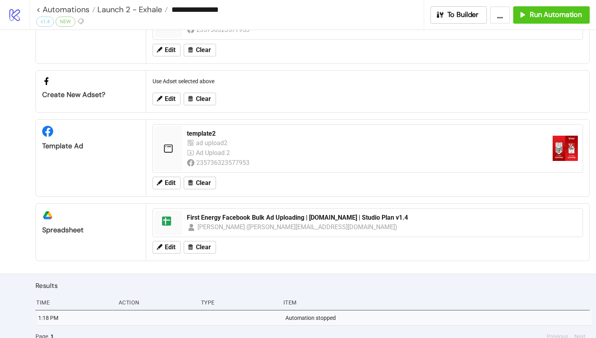
scroll to position [0, 0]
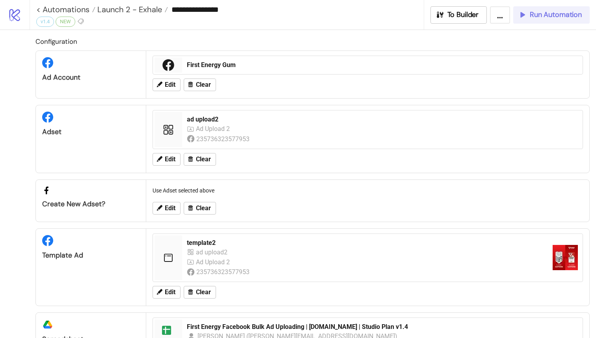
click at [531, 10] on span "Run Automation" at bounding box center [556, 14] width 52 height 9
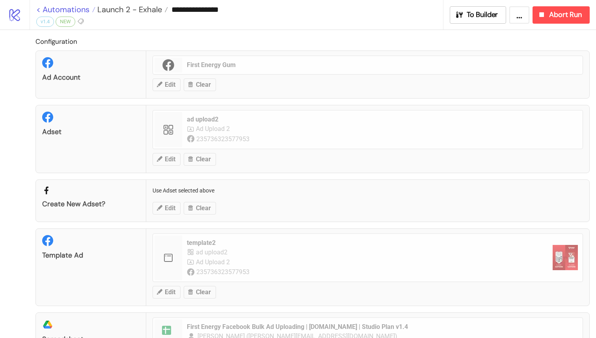
click at [38, 8] on link "< Automations" at bounding box center [65, 10] width 59 height 8
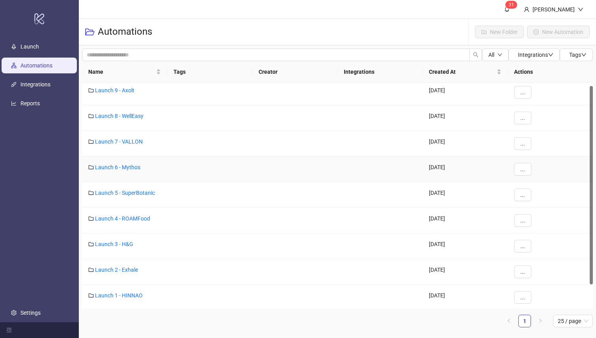
scroll to position [31, 0]
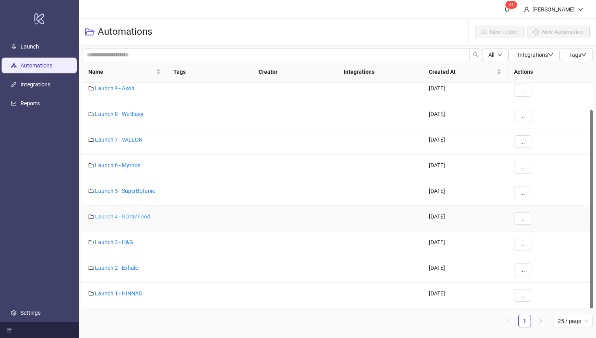
click at [136, 214] on link "Launch 4 - ROAMFood" at bounding box center [122, 216] width 55 height 6
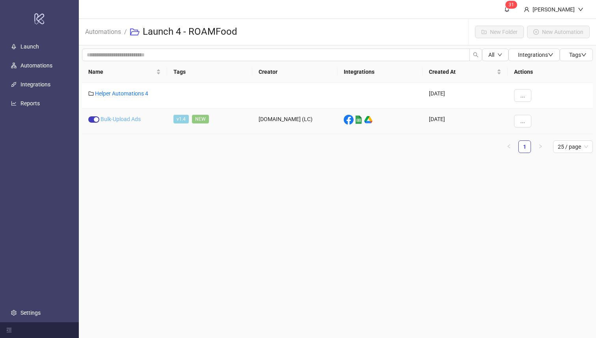
click at [116, 117] on link "Bulk-Upload Ads" at bounding box center [121, 119] width 40 height 6
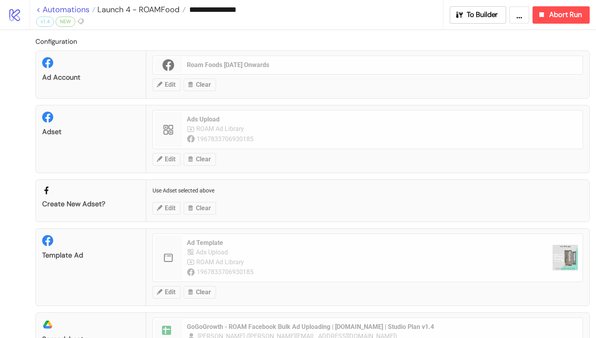
click at [39, 8] on link "< Automations" at bounding box center [65, 10] width 59 height 8
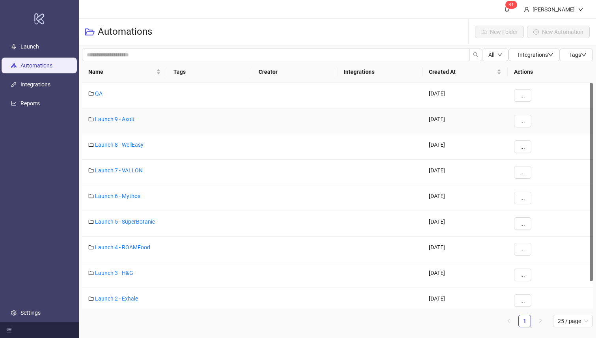
click at [127, 114] on div "Launch 9 - Axolt" at bounding box center [124, 121] width 85 height 26
click at [127, 119] on link "Launch 9 - Axolt" at bounding box center [114, 119] width 39 height 6
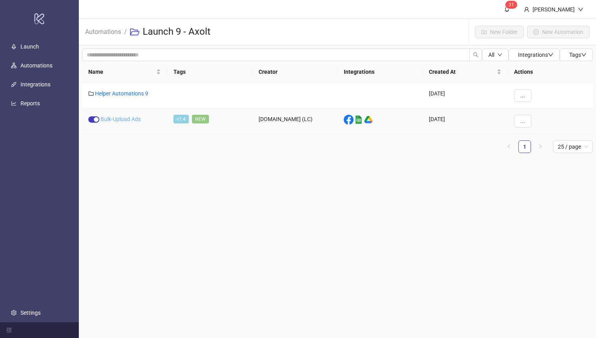
click at [137, 120] on link "Bulk-Upload Ads" at bounding box center [121, 119] width 40 height 6
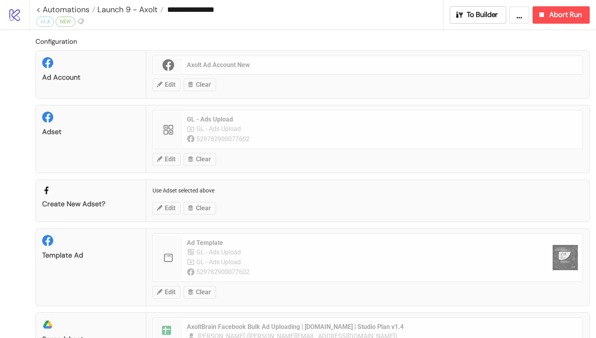
scroll to position [103, 0]
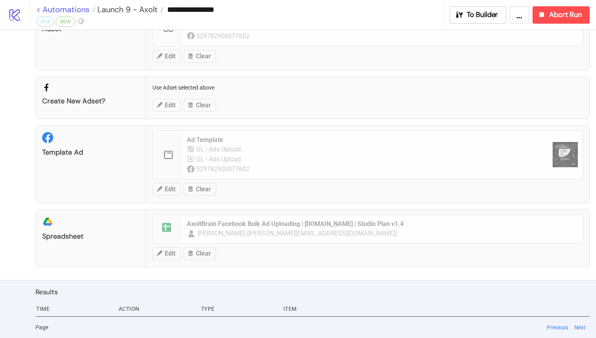
click at [40, 11] on link "< Automations" at bounding box center [65, 10] width 59 height 8
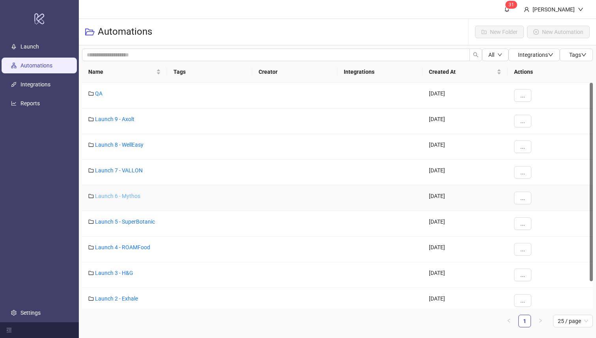
scroll to position [31, 0]
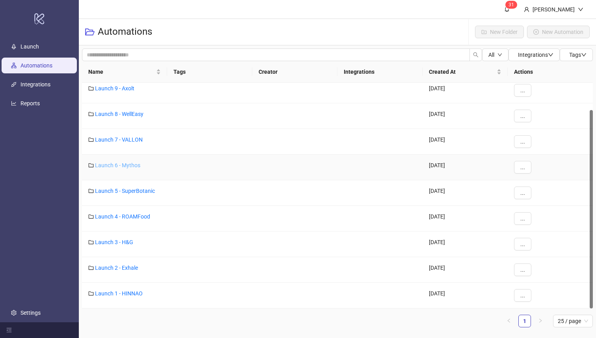
click at [131, 165] on link "Launch 6 - Mythos" at bounding box center [117, 165] width 45 height 6
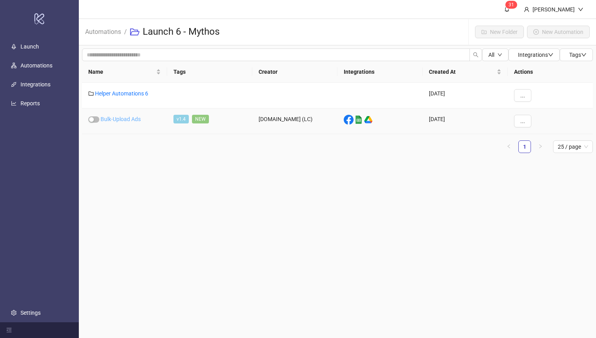
click at [127, 117] on link "Bulk-Upload Ads" at bounding box center [121, 119] width 40 height 6
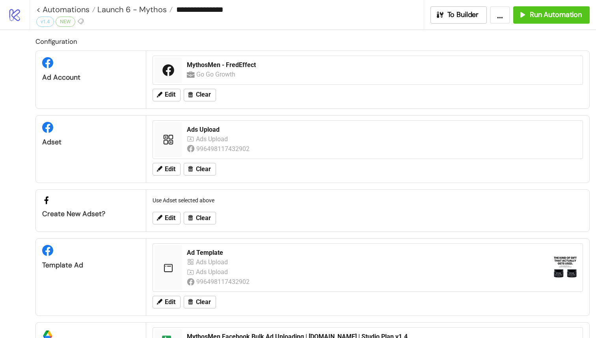
click at [172, 86] on div "Edit Clear" at bounding box center [367, 95] width 437 height 21
click at [172, 90] on button "Edit" at bounding box center [167, 95] width 28 height 13
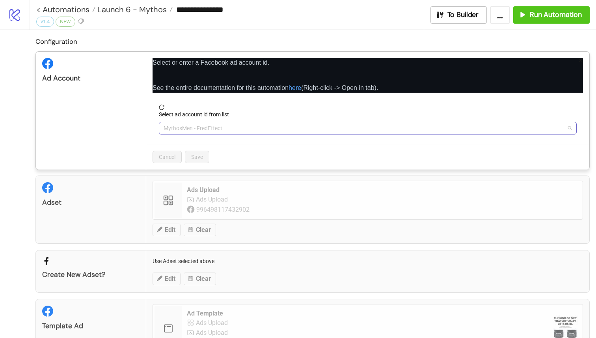
click at [209, 125] on span "MythosMen - FredEffect" at bounding box center [368, 128] width 409 height 12
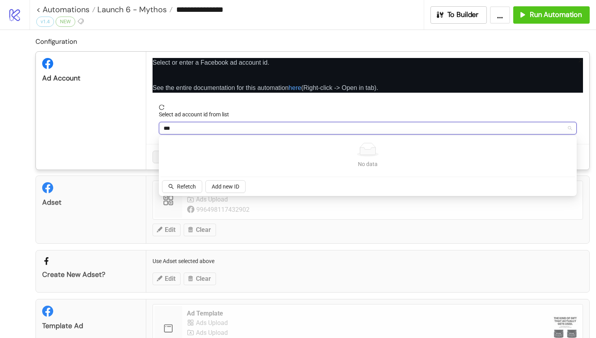
type input "**"
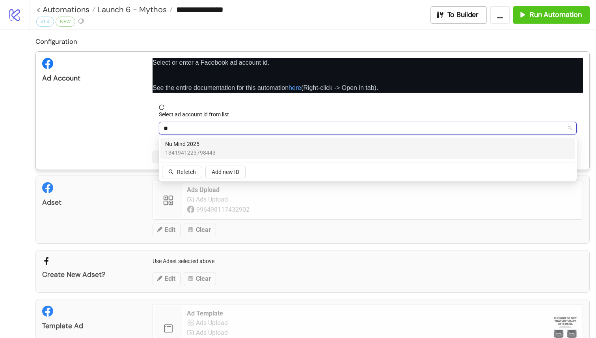
click at [204, 144] on span "Nu Mind 2025" at bounding box center [190, 144] width 50 height 9
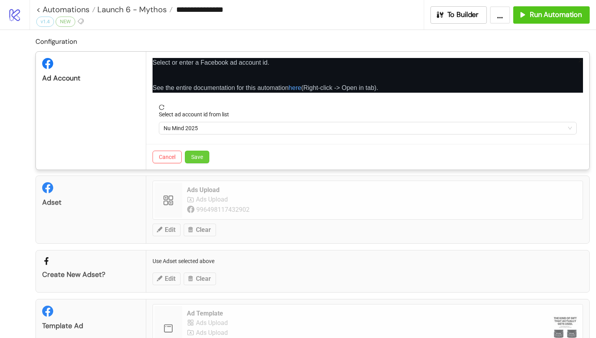
click at [191, 157] on button "Save" at bounding box center [197, 157] width 24 height 13
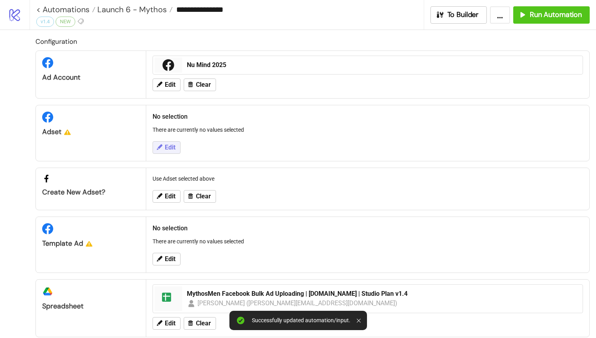
click at [171, 149] on span "Edit" at bounding box center [170, 147] width 11 height 7
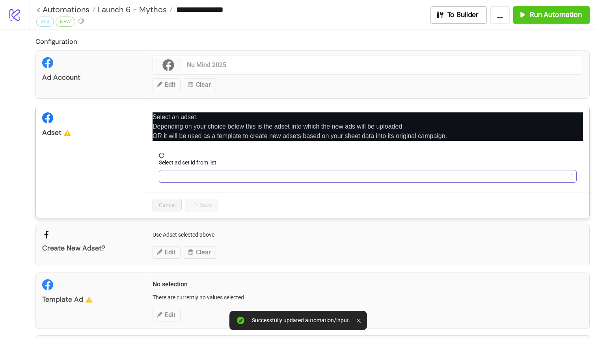
click at [186, 174] on input "Select ad set id from list" at bounding box center [365, 176] width 402 height 12
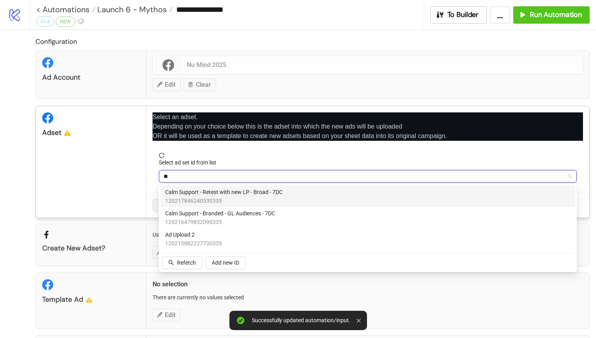
type input "***"
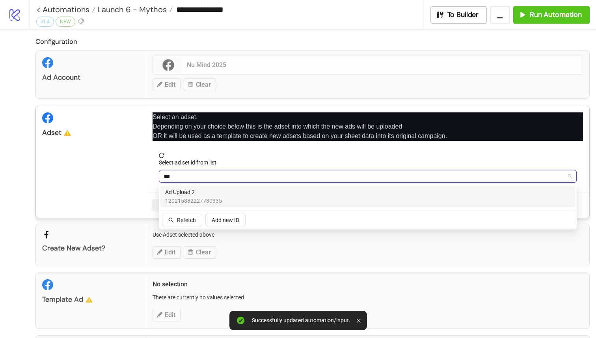
click at [197, 198] on span "120215882227730335" at bounding box center [193, 200] width 57 height 9
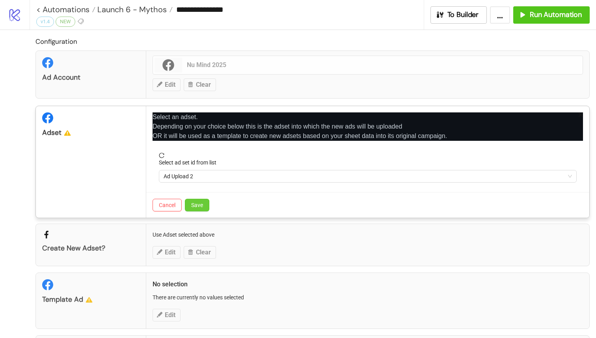
click at [204, 209] on button "Save" at bounding box center [197, 205] width 24 height 13
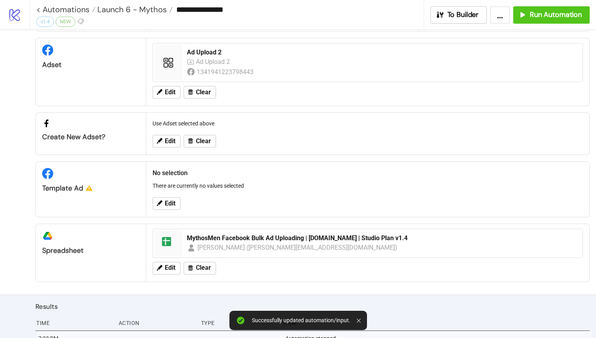
scroll to position [71, 0]
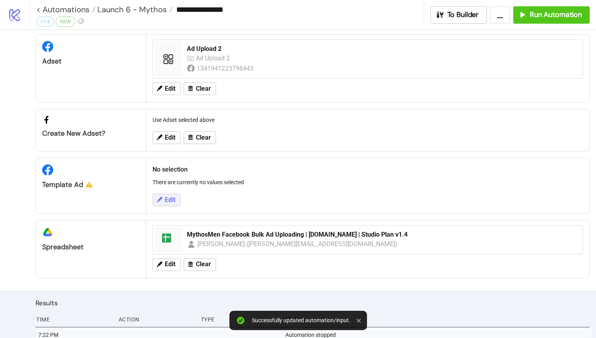
click at [170, 204] on button "Edit" at bounding box center [167, 200] width 28 height 13
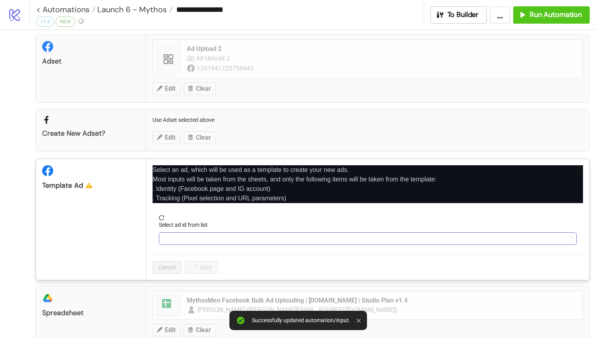
click at [183, 236] on input "Select ad id from list" at bounding box center [365, 239] width 402 height 12
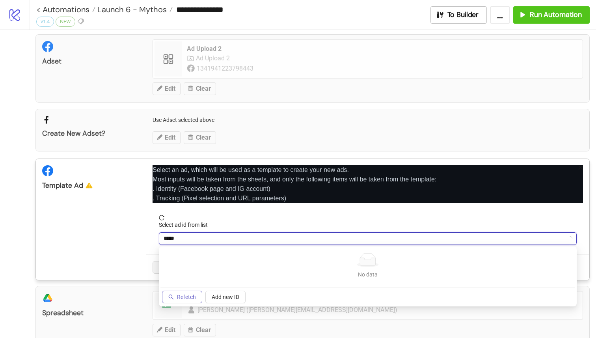
type input "*****"
click at [188, 295] on span "Refetch" at bounding box center [186, 297] width 19 height 6
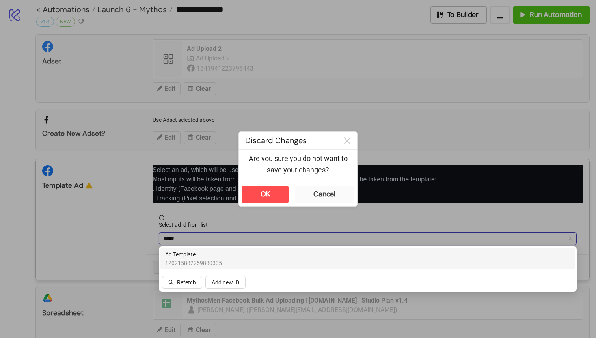
click at [242, 257] on div "Ad Template 120215882259880335" at bounding box center [367, 258] width 405 height 17
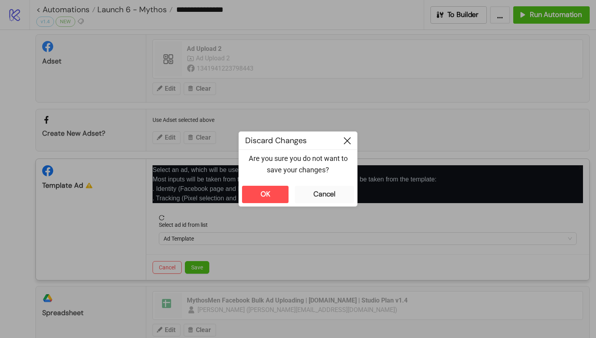
click at [346, 141] on icon at bounding box center [347, 140] width 7 height 7
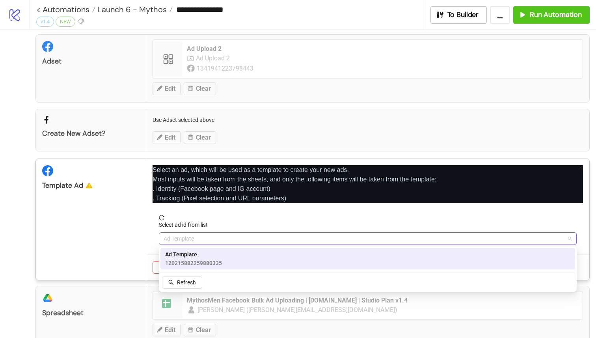
click at [275, 232] on div "Ad Template" at bounding box center [368, 238] width 418 height 13
click at [221, 263] on span "120215882259880335" at bounding box center [193, 263] width 57 height 9
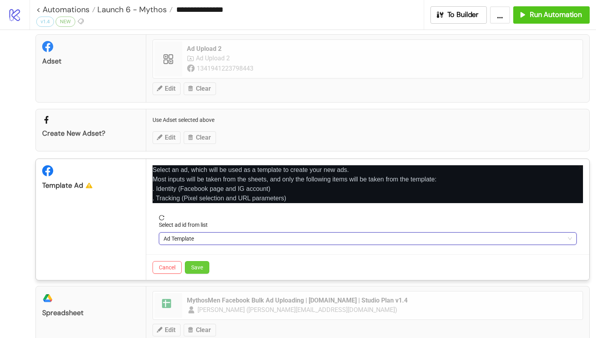
click at [204, 266] on button "Save" at bounding box center [197, 267] width 24 height 13
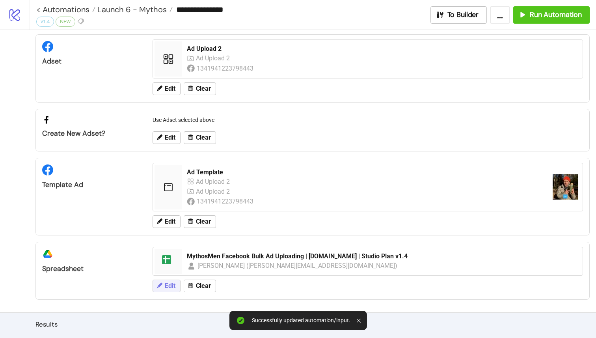
click at [173, 285] on span "Edit" at bounding box center [170, 285] width 11 height 7
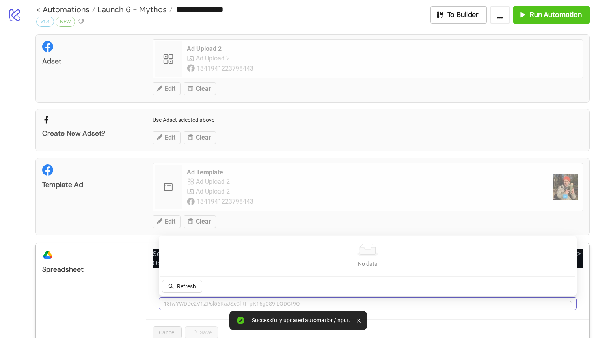
click at [217, 303] on span "18IwYWDDe2V1ZPsl56RaJSxChtF-pK16g0S9lLQDGt9Q" at bounding box center [368, 304] width 409 height 12
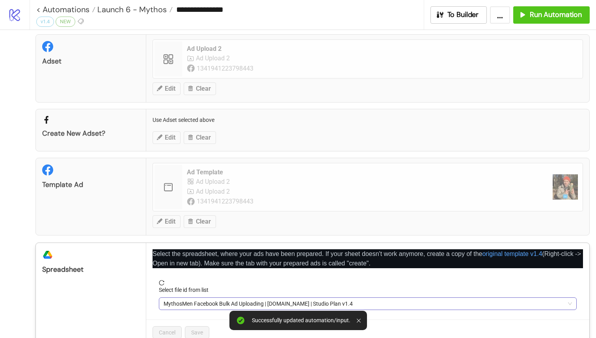
click at [187, 303] on span "MythosMen Facebook Bulk Ad Uploading | [DOMAIN_NAME] | Studio Plan v1.4" at bounding box center [368, 304] width 409 height 12
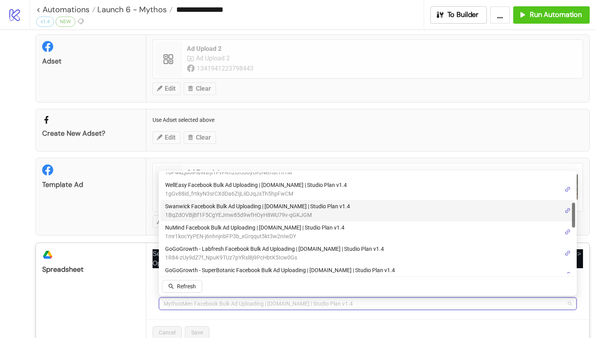
scroll to position [129, 0]
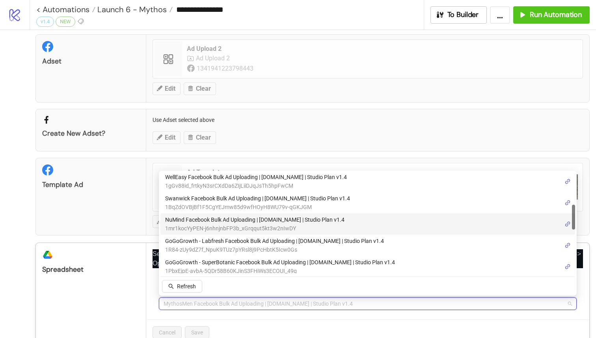
click at [222, 219] on span "NuMind Facebook Bulk Ad Uploading | [DOMAIN_NAME] | Studio Plan v1.4" at bounding box center [254, 219] width 179 height 9
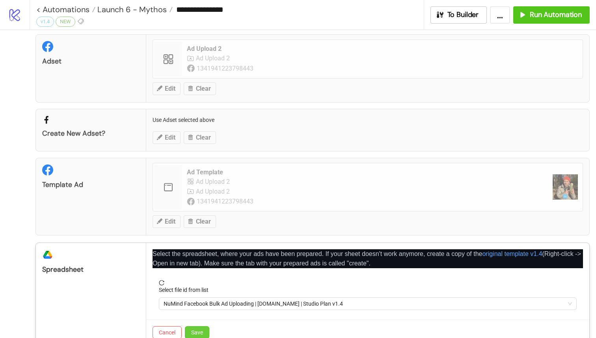
click at [198, 334] on span "Save" at bounding box center [197, 332] width 12 height 6
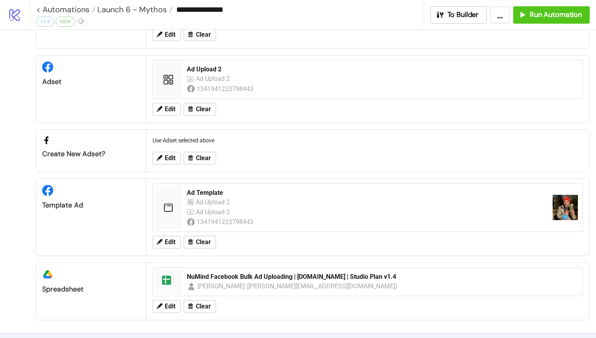
scroll to position [0, 0]
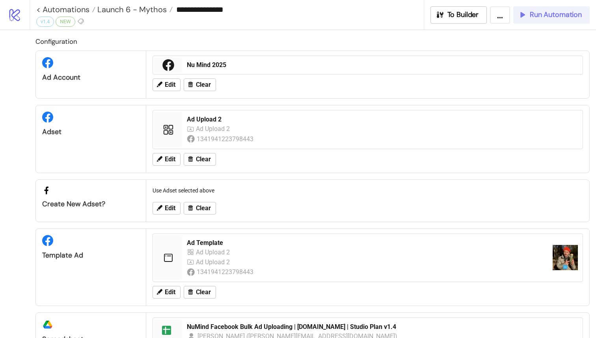
click at [534, 17] on span "Run Automation" at bounding box center [556, 14] width 52 height 9
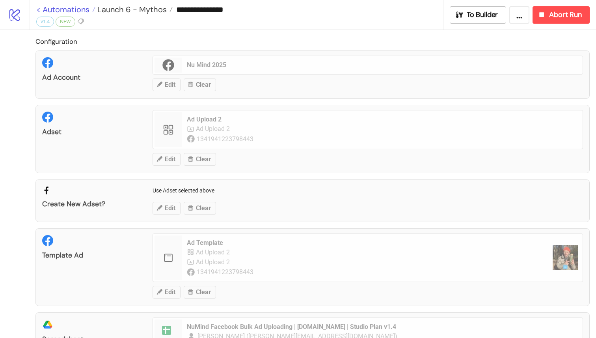
click at [38, 8] on link "< Automations" at bounding box center [65, 10] width 59 height 8
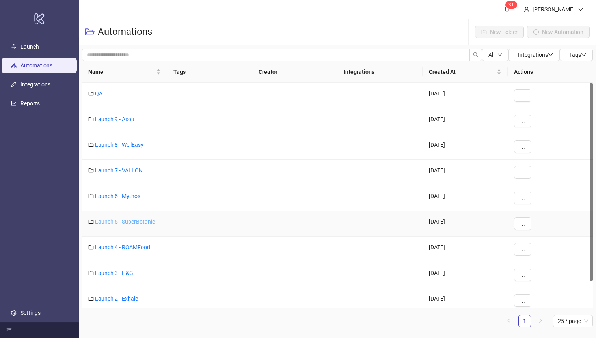
click at [127, 222] on link "Launch 5 - SuperBotanic" at bounding box center [125, 222] width 60 height 6
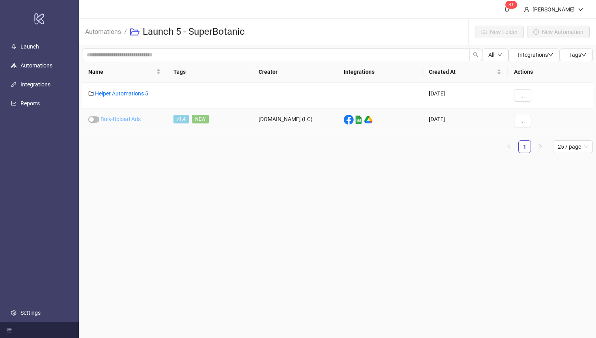
click at [130, 119] on link "Bulk-Upload Ads" at bounding box center [121, 119] width 40 height 6
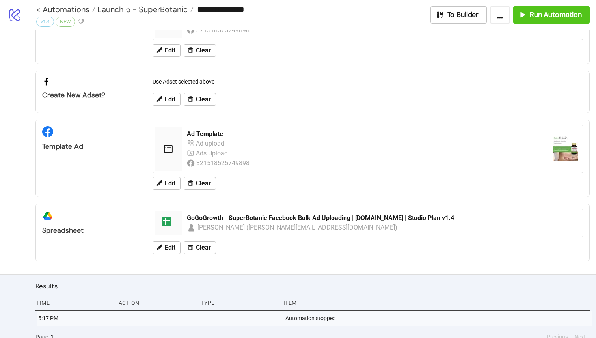
scroll to position [120, 0]
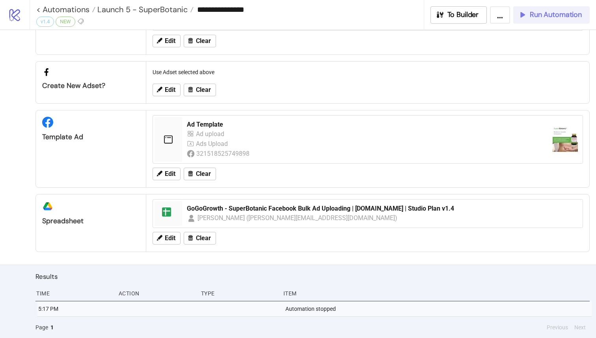
click at [542, 19] on span "Run Automation" at bounding box center [556, 14] width 52 height 9
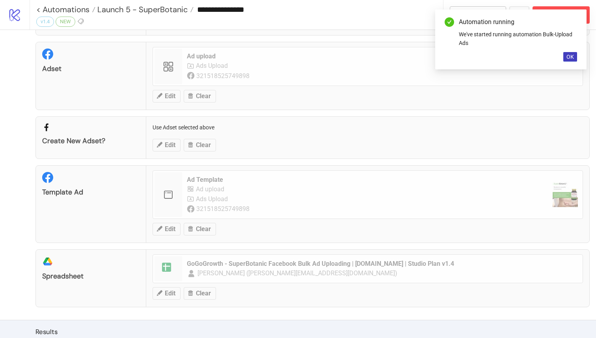
scroll to position [0, 0]
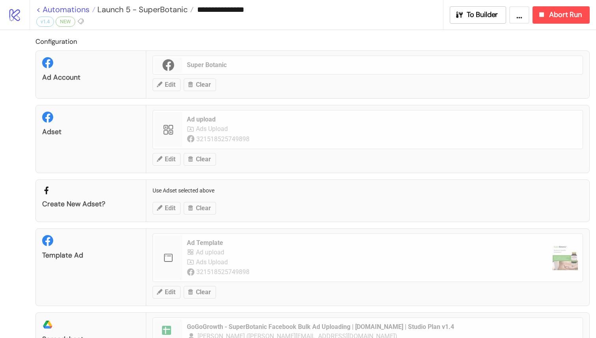
click at [39, 9] on link "< Automations" at bounding box center [65, 10] width 59 height 8
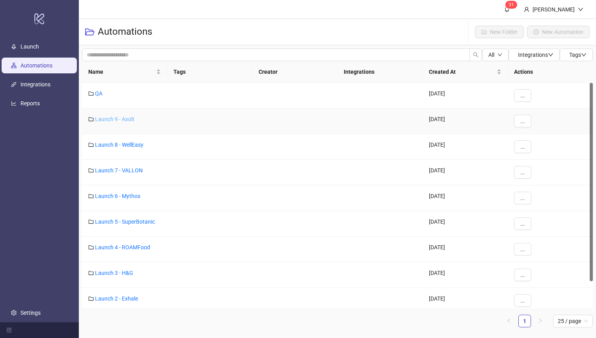
click at [116, 120] on link "Launch 9 - Axolt" at bounding box center [114, 119] width 39 height 6
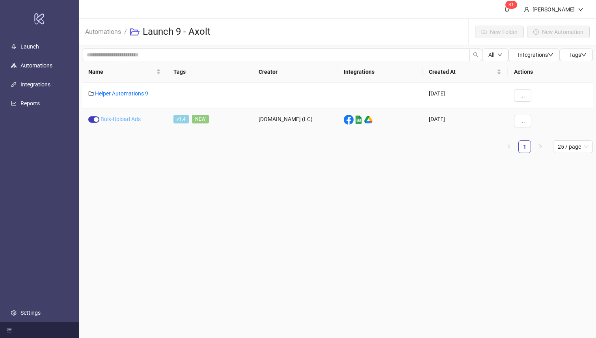
click at [138, 119] on link "Bulk-Upload Ads" at bounding box center [121, 119] width 40 height 6
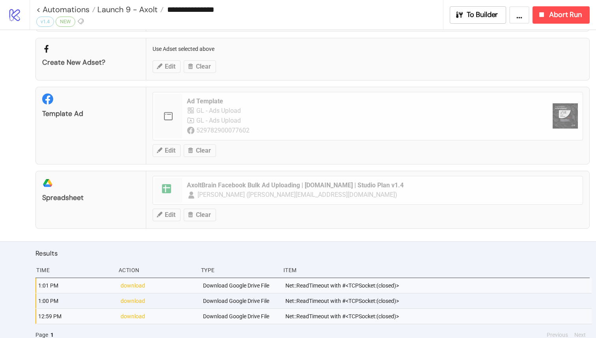
scroll to position [138, 0]
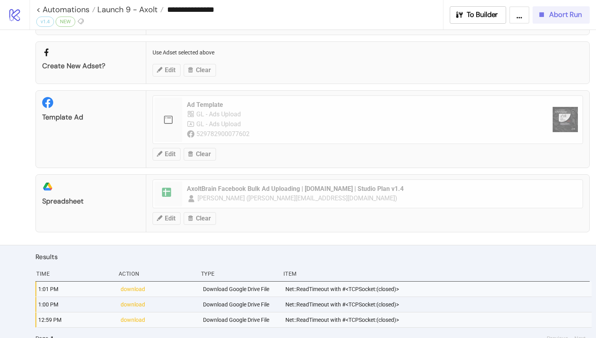
click at [545, 19] on div "Abort Run" at bounding box center [560, 14] width 45 height 9
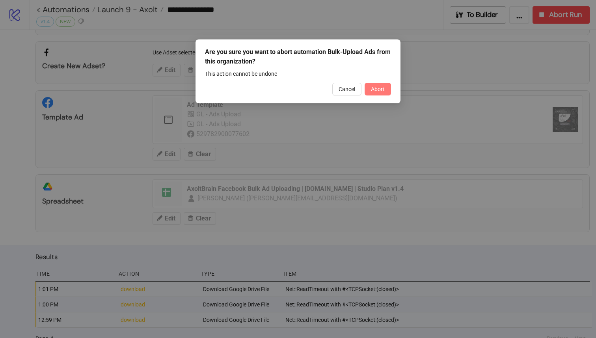
click at [374, 89] on span "Abort" at bounding box center [378, 89] width 14 height 6
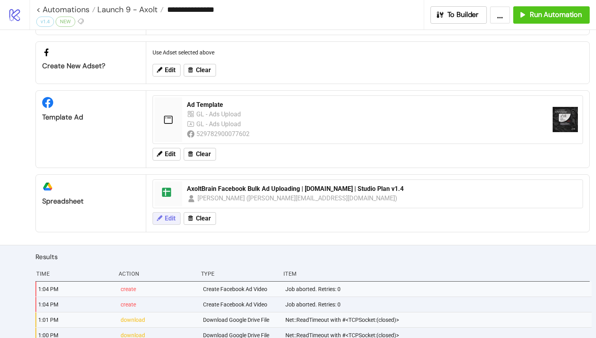
click at [174, 219] on span "Edit" at bounding box center [170, 218] width 11 height 7
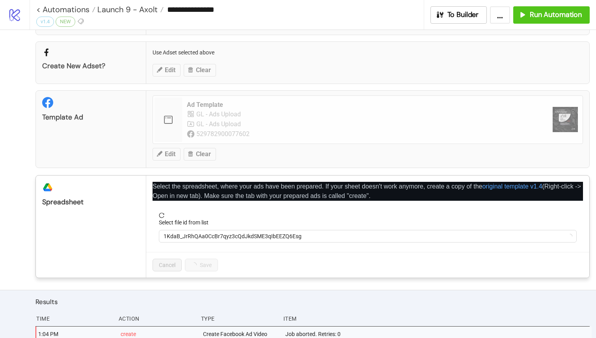
click at [208, 279] on div "**********" at bounding box center [298, 169] width 596 height 338
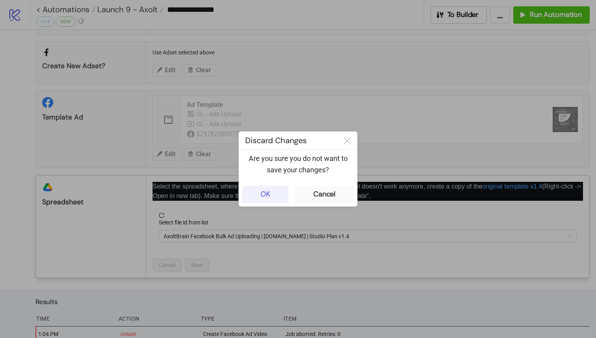
click at [283, 195] on button "OK" at bounding box center [265, 194] width 47 height 17
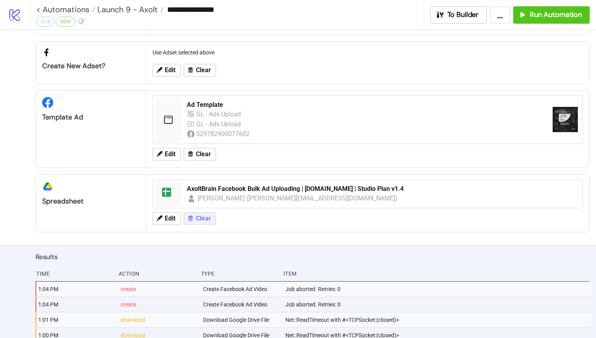
click at [196, 216] on button "Clear" at bounding box center [200, 218] width 32 height 13
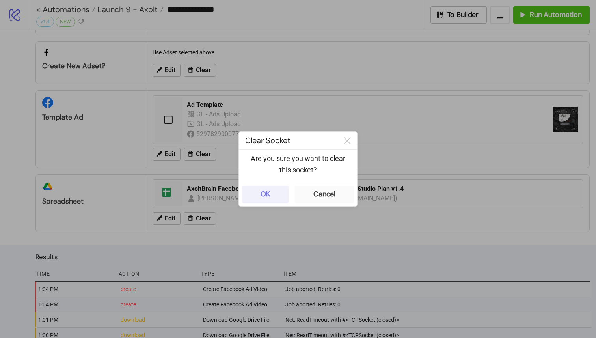
click at [280, 198] on button "OK" at bounding box center [265, 194] width 47 height 17
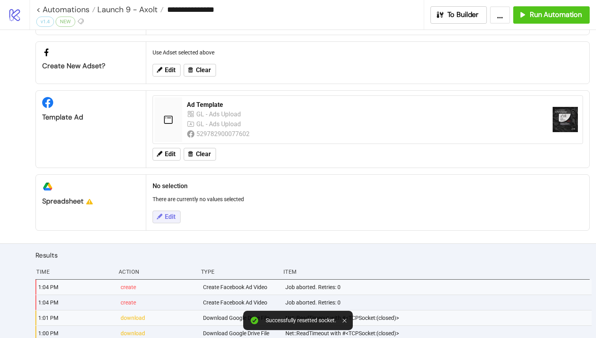
click at [170, 215] on span "Edit" at bounding box center [170, 216] width 11 height 7
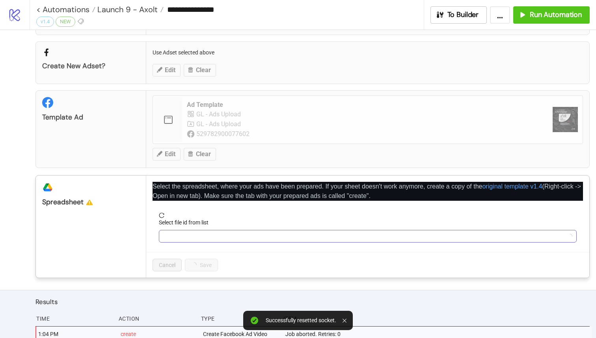
click at [181, 232] on input "Select file id from list" at bounding box center [365, 236] width 402 height 12
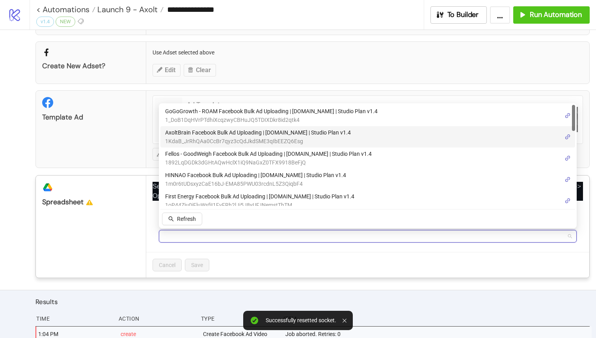
click at [226, 135] on span "AxoltBrain Facebook Bulk Ad Uploading | [DOMAIN_NAME] | Studio Plan v1.4" at bounding box center [258, 132] width 186 height 9
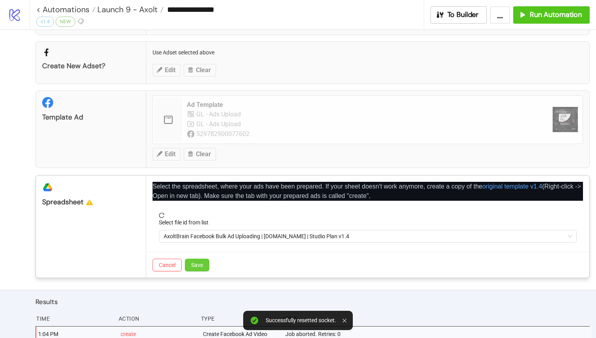
click at [197, 263] on span "Save" at bounding box center [197, 265] width 12 height 6
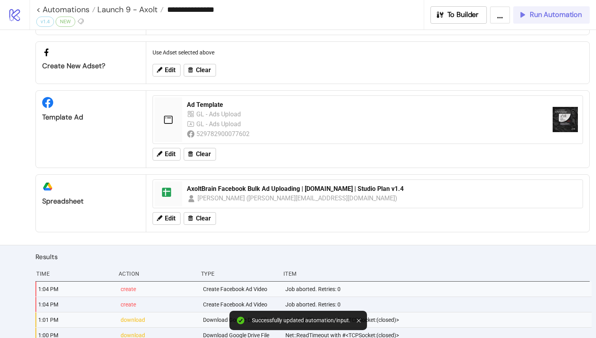
click at [527, 14] on div "Run Automation" at bounding box center [550, 14] width 64 height 9
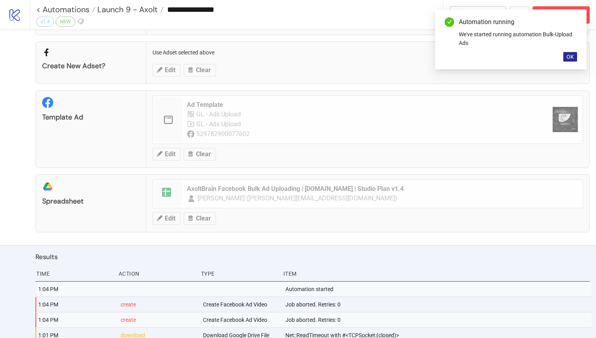
click at [567, 56] on span "OK" at bounding box center [570, 57] width 7 height 6
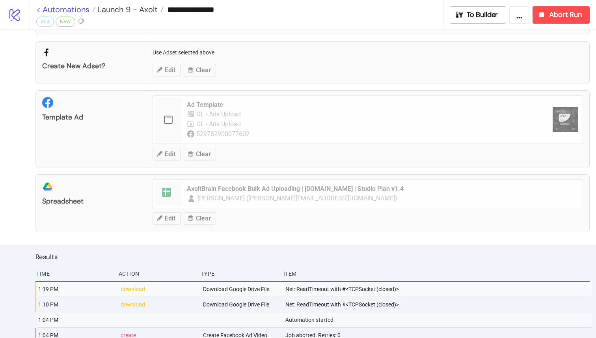
click at [40, 7] on link "< Automations" at bounding box center [65, 10] width 59 height 8
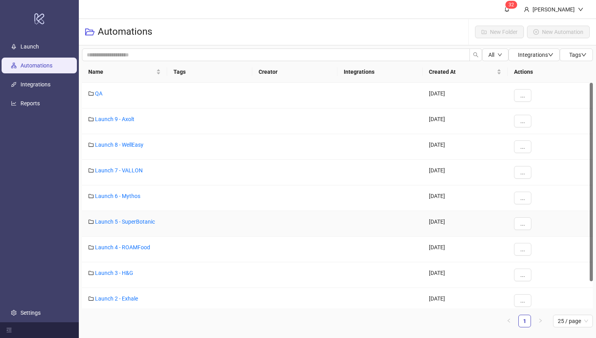
scroll to position [31, 0]
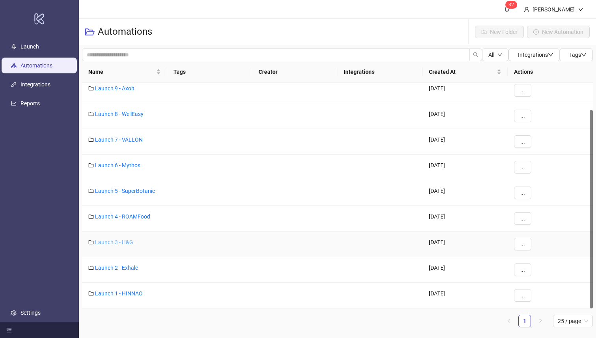
click at [125, 243] on link "Launch 3 - H&G" at bounding box center [114, 242] width 38 height 6
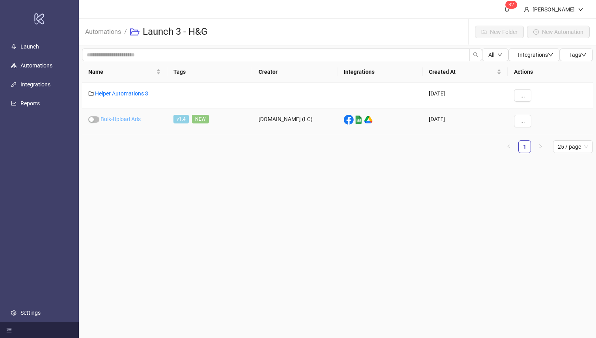
click at [122, 117] on link "Bulk-Upload Ads" at bounding box center [121, 119] width 40 height 6
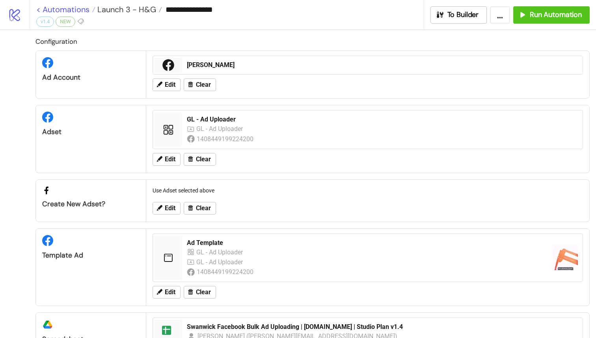
click at [39, 10] on link "< Automations" at bounding box center [65, 10] width 59 height 8
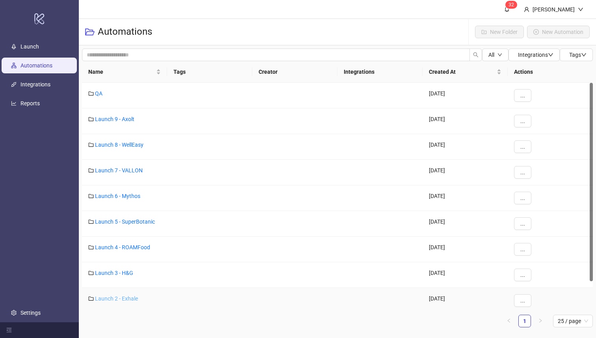
click at [120, 298] on link "Launch 2 - Exhale" at bounding box center [116, 298] width 43 height 6
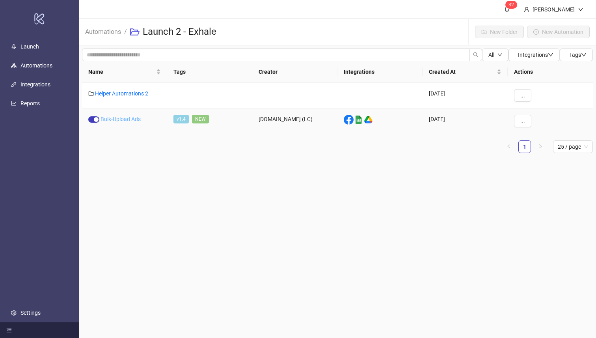
click at [115, 117] on link "Bulk-Upload Ads" at bounding box center [121, 119] width 40 height 6
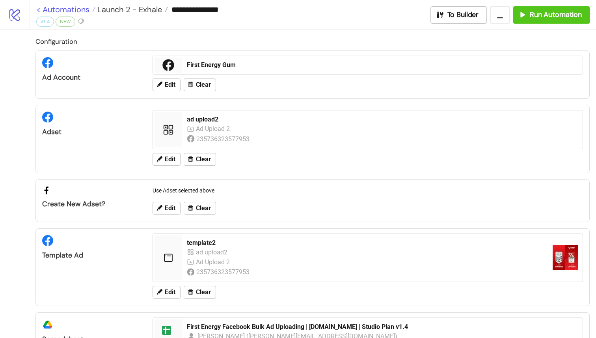
click at [38, 9] on link "< Automations" at bounding box center [65, 10] width 59 height 8
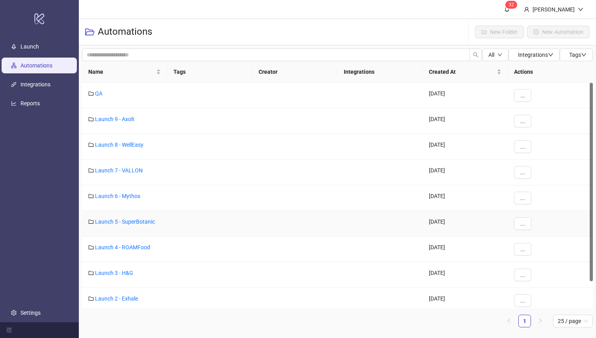
scroll to position [31, 0]
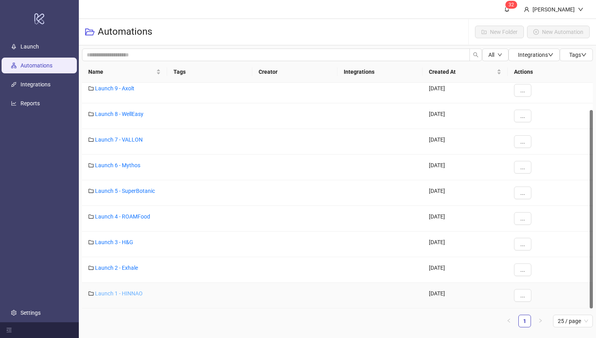
click at [129, 293] on link "Launch 1 - HINNAO" at bounding box center [119, 293] width 48 height 6
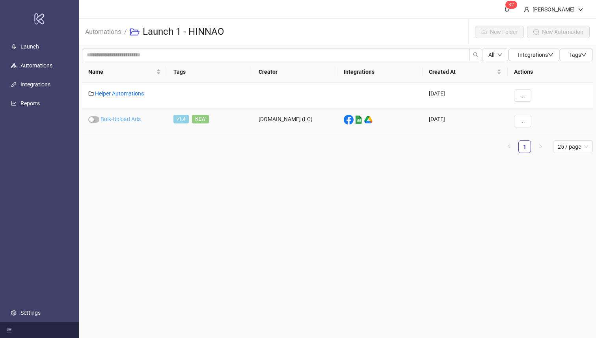
click at [113, 119] on link "Bulk-Upload Ads" at bounding box center [121, 119] width 40 height 6
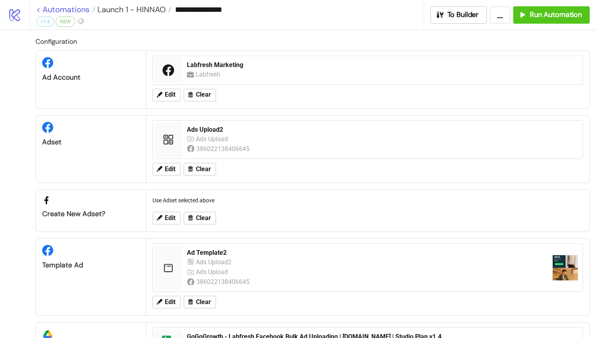
click at [41, 13] on link "< Automations" at bounding box center [65, 10] width 59 height 8
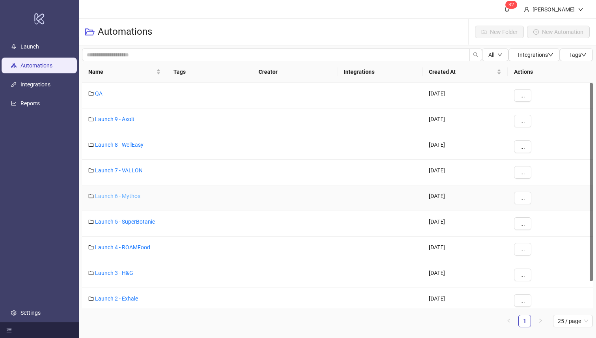
click at [124, 196] on link "Launch 6 - Mythos" at bounding box center [117, 196] width 45 height 6
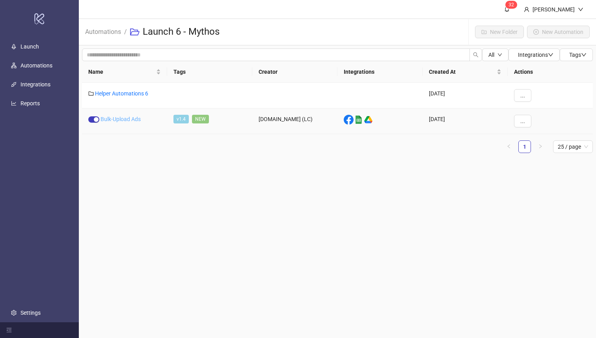
click at [123, 119] on link "Bulk-Upload Ads" at bounding box center [121, 119] width 40 height 6
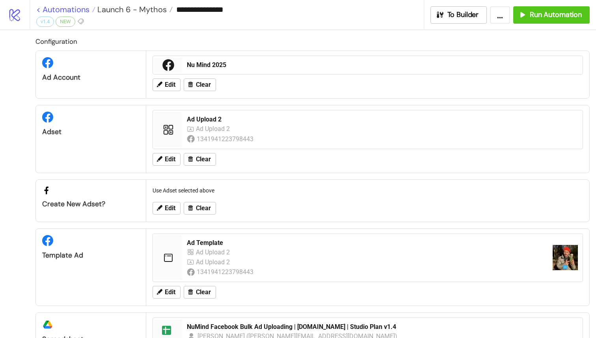
click at [37, 10] on link "< Automations" at bounding box center [65, 10] width 59 height 8
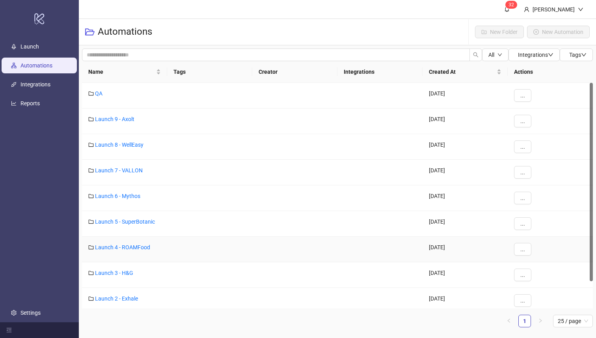
scroll to position [31, 0]
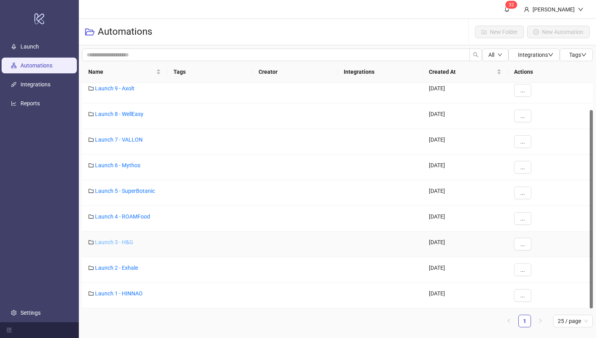
click at [127, 241] on link "Launch 3 - H&G" at bounding box center [114, 242] width 38 height 6
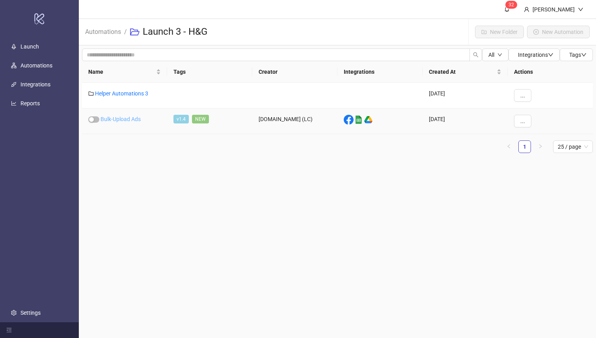
click at [136, 116] on link "Bulk-Upload Ads" at bounding box center [121, 119] width 40 height 6
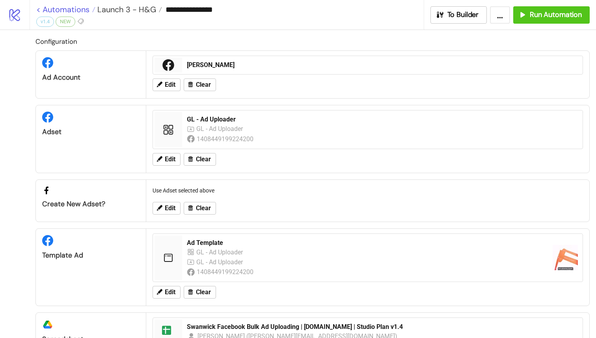
click at [39, 12] on link "< Automations" at bounding box center [65, 10] width 59 height 8
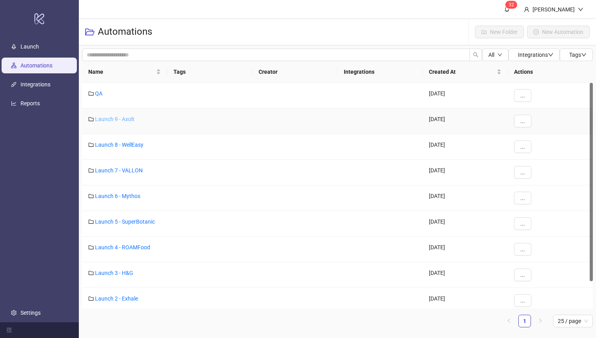
click at [117, 118] on link "Launch 9 - Axolt" at bounding box center [114, 119] width 39 height 6
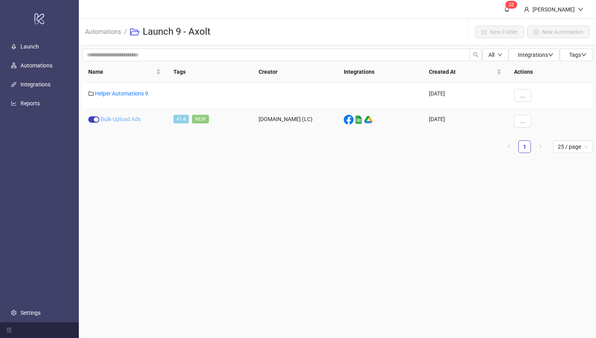
click at [121, 116] on link "Bulk-Upload Ads" at bounding box center [121, 119] width 40 height 6
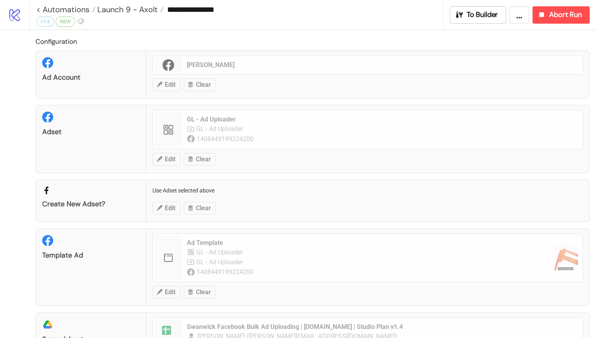
scroll to position [103, 0]
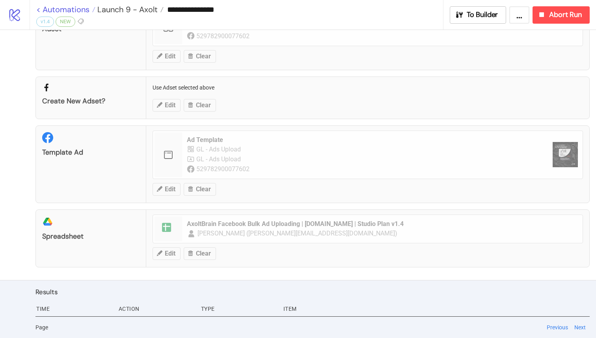
click at [37, 11] on link "< Automations" at bounding box center [65, 10] width 59 height 8
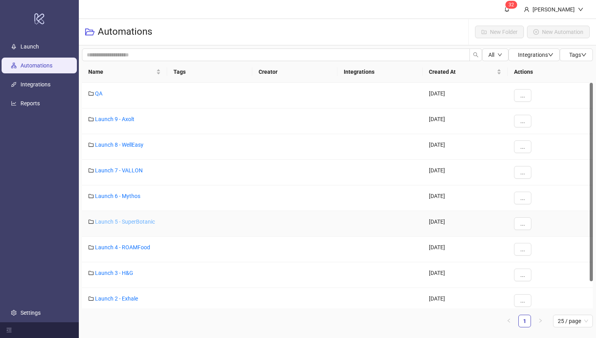
click at [144, 224] on link "Launch 5 - SuperBotanic" at bounding box center [125, 222] width 60 height 6
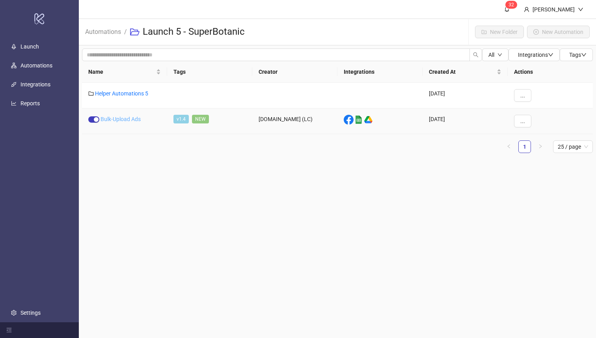
click at [126, 118] on link "Bulk-Upload Ads" at bounding box center [121, 119] width 40 height 6
